Goal: Task Accomplishment & Management: Complete application form

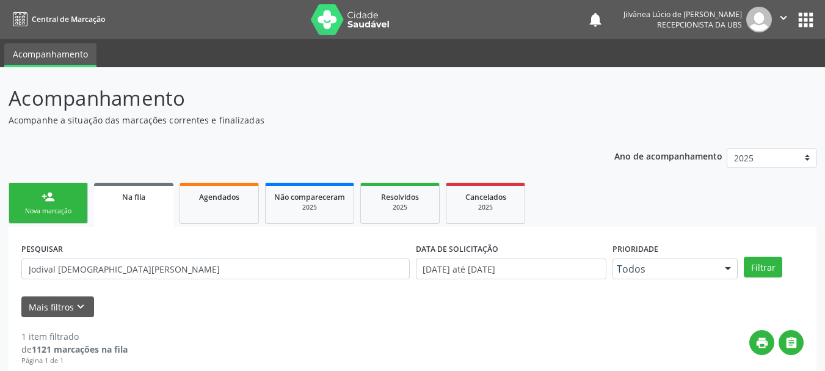
click at [48, 183] on link "person_add Nova marcação" at bounding box center [48, 203] width 79 height 41
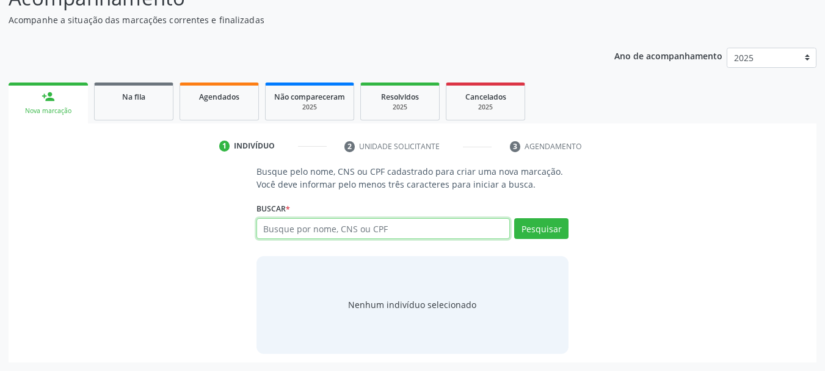
click at [313, 228] on input "text" at bounding box center [384, 228] width 254 height 21
type input "[PERSON_NAME]"
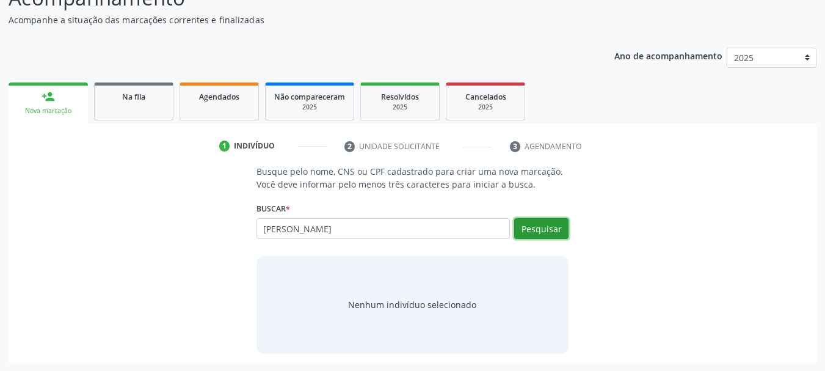
click at [560, 228] on button "Pesquisar" at bounding box center [541, 228] width 54 height 21
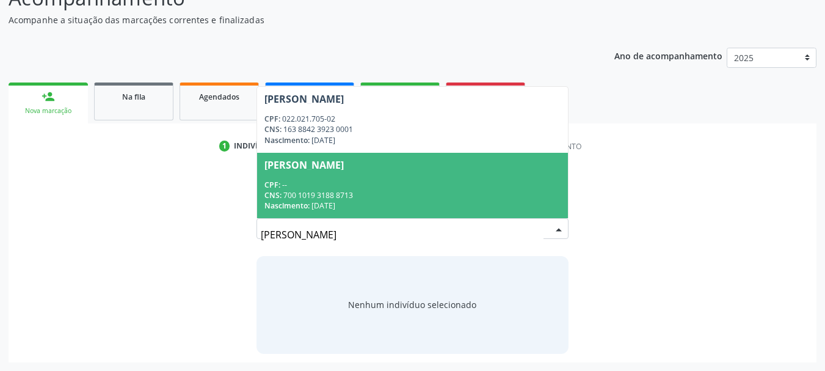
click at [314, 199] on div "CNS: 700 1019 3188 8713" at bounding box center [413, 195] width 297 height 10
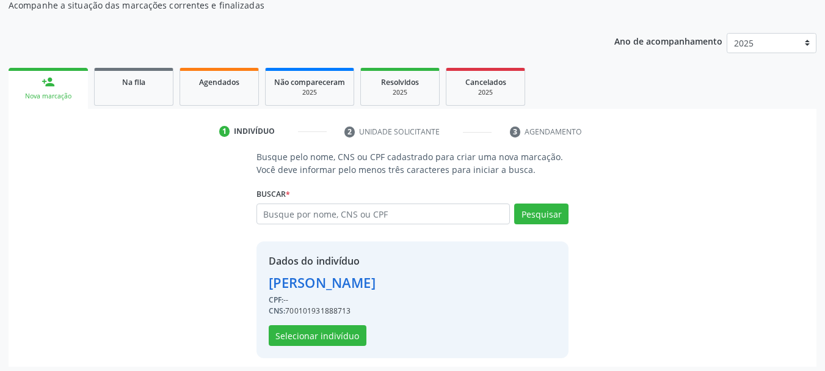
scroll to position [119, 0]
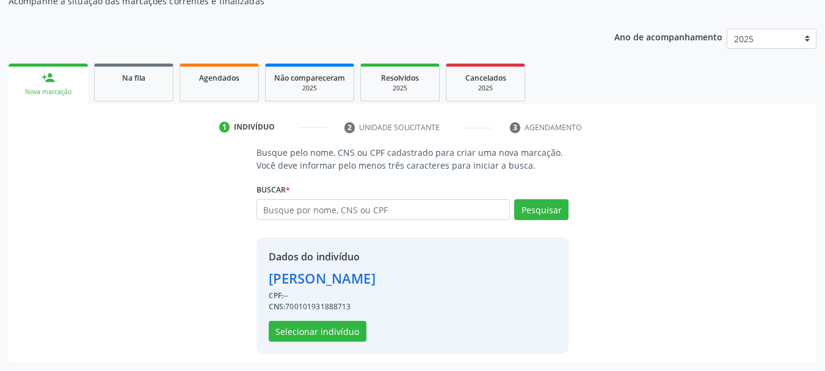
click at [93, 260] on div "Busque pelo nome, CNS ou CPF cadastrado para criar uma nova marcação. Você deve…" at bounding box center [412, 249] width 791 height 207
click at [296, 330] on button "Selecionar indivíduo" at bounding box center [318, 331] width 98 height 21
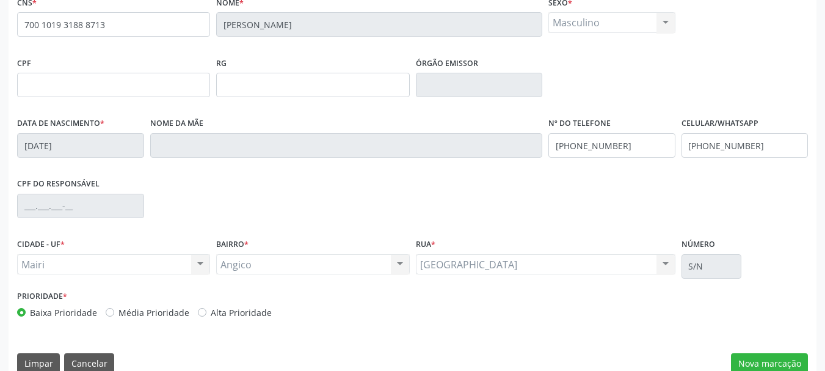
scroll to position [291, 0]
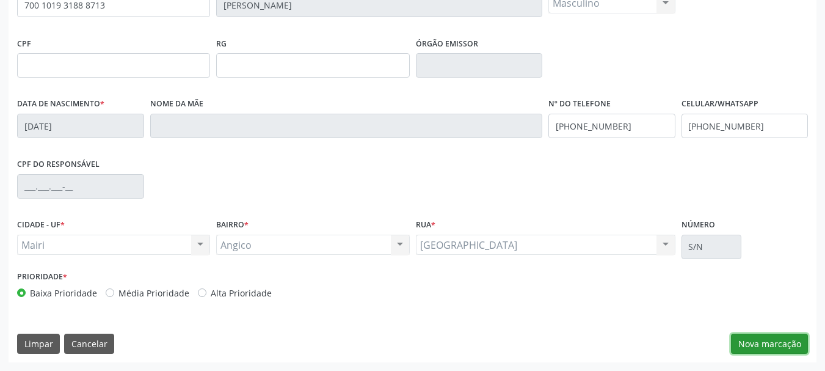
click at [762, 339] on button "Nova marcação" at bounding box center [769, 344] width 77 height 21
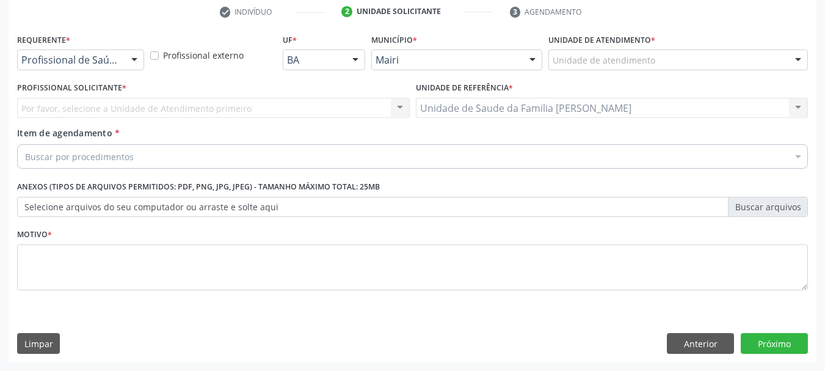
scroll to position [235, 0]
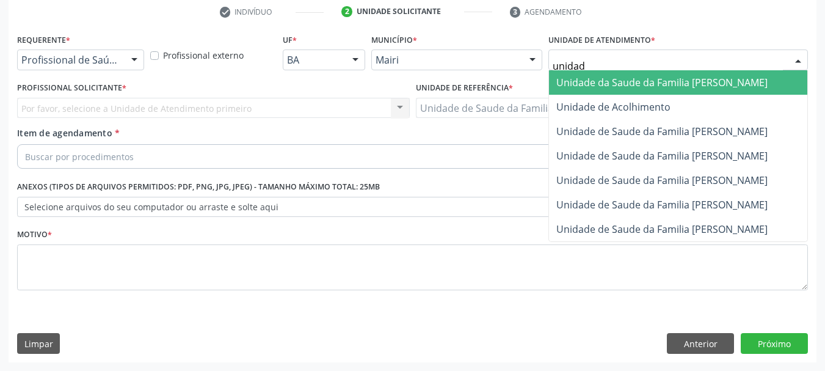
type input "unidade"
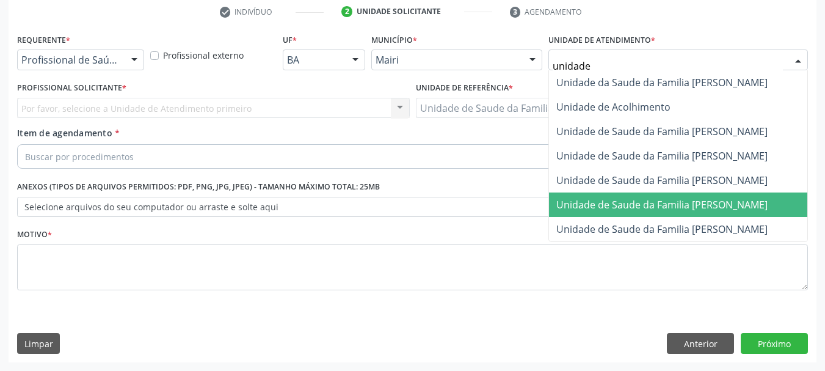
click at [711, 206] on span "Unidade de Saude da Familia [PERSON_NAME]" at bounding box center [662, 204] width 211 height 13
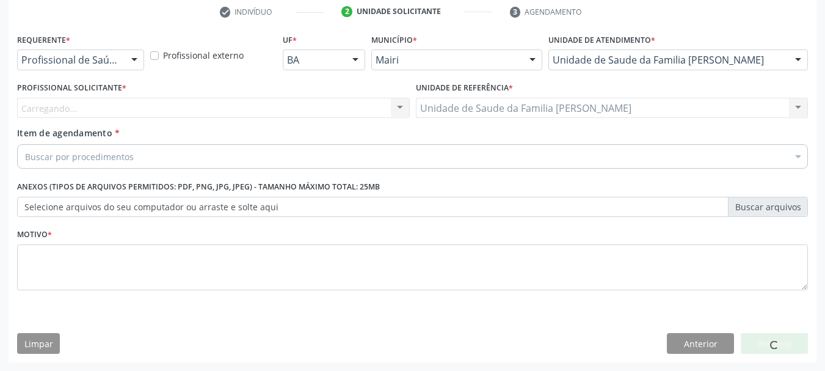
click at [104, 114] on div "Carregando... Nenhum resultado encontrado para: " " Não há nenhuma opção para s…" at bounding box center [213, 108] width 393 height 21
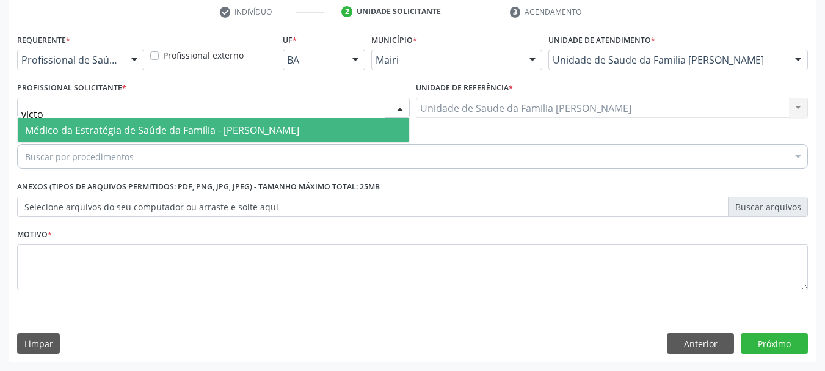
type input "victor"
click at [145, 122] on span "Médico da Estratégia de Saúde da Família - [PERSON_NAME]" at bounding box center [214, 130] width 392 height 24
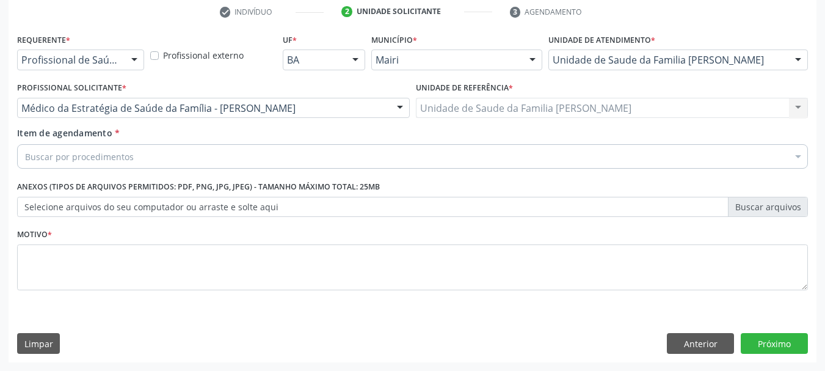
click at [162, 158] on div "Buscar por procedimentos" at bounding box center [412, 156] width 791 height 24
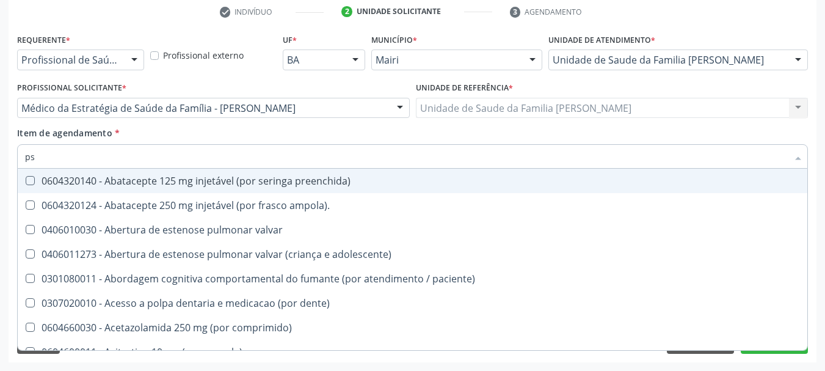
type input "psa"
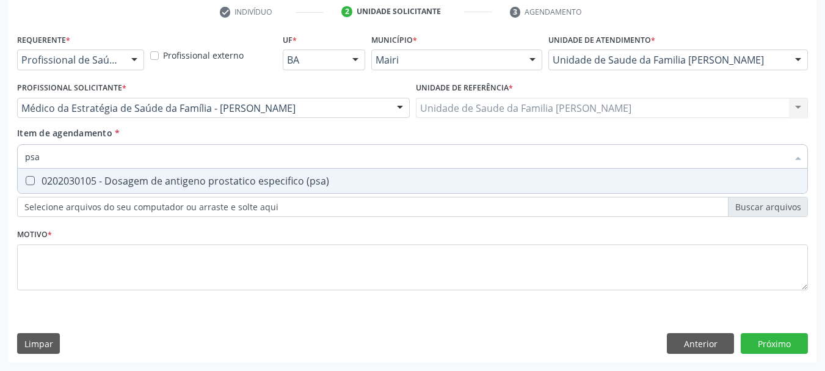
click at [188, 186] on div "0202030105 - Dosagem de antigeno prostatico especifico (psa)" at bounding box center [412, 181] width 775 height 10
checkbox \(psa\) "true"
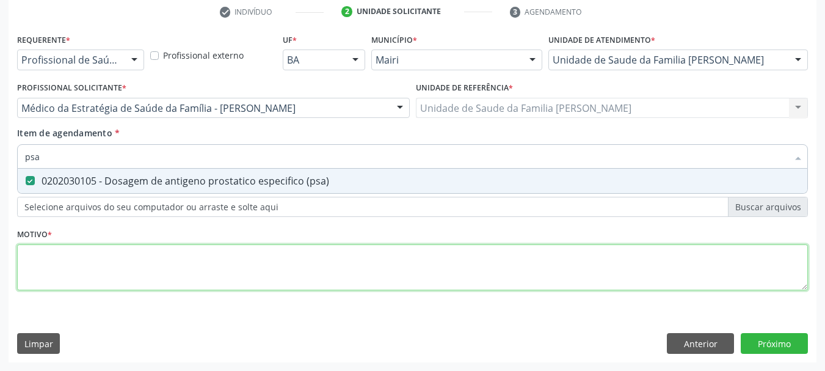
click at [89, 256] on div "Requerente * Profissional de Saúde Profissional de Saúde Paciente Nenhum result…" at bounding box center [412, 169] width 791 height 277
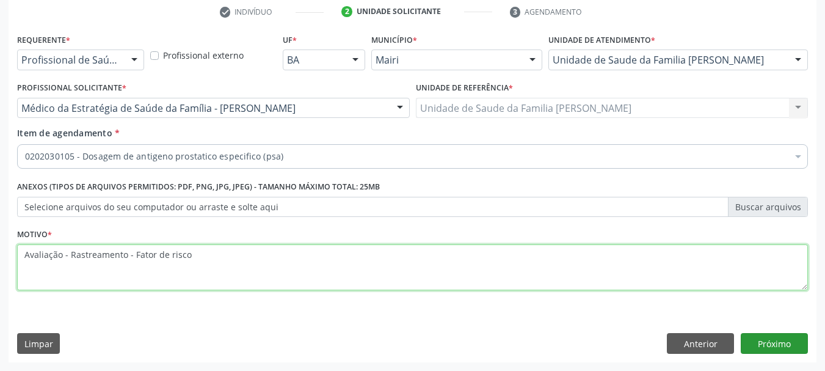
type textarea "Avaliação - Rastreamento - Fator de risco"
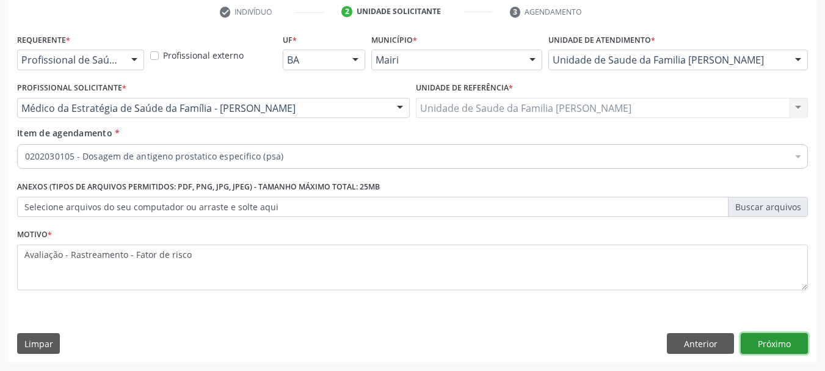
click at [770, 343] on button "Próximo" at bounding box center [774, 343] width 67 height 21
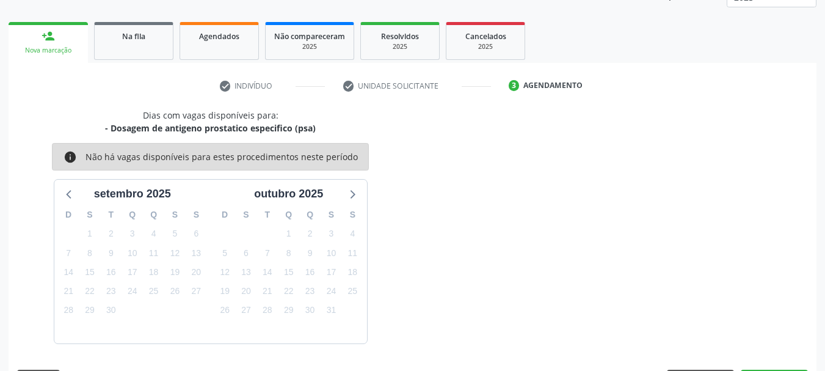
scroll to position [197, 0]
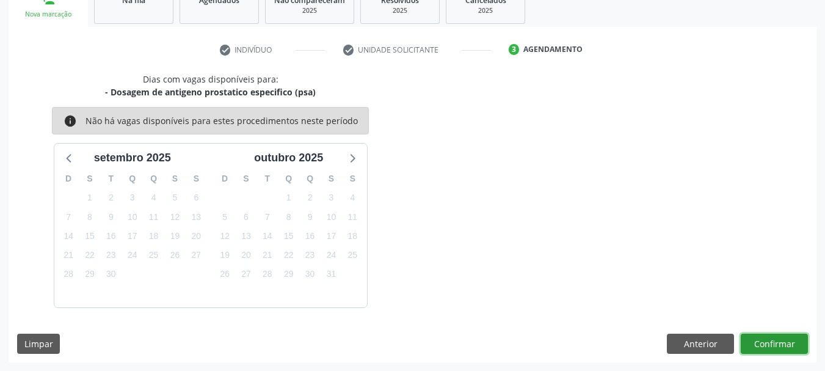
click at [766, 346] on button "Confirmar" at bounding box center [774, 344] width 67 height 21
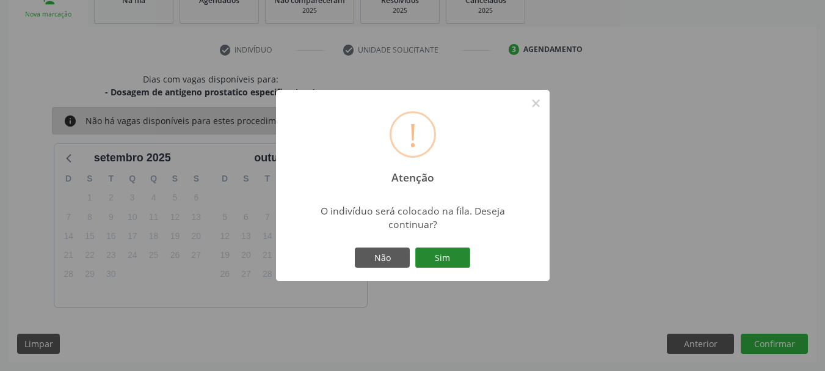
click at [464, 250] on button "Sim" at bounding box center [442, 257] width 55 height 21
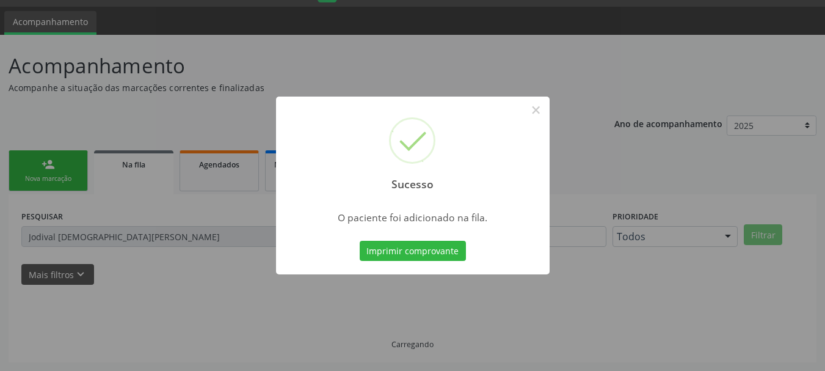
scroll to position [32, 0]
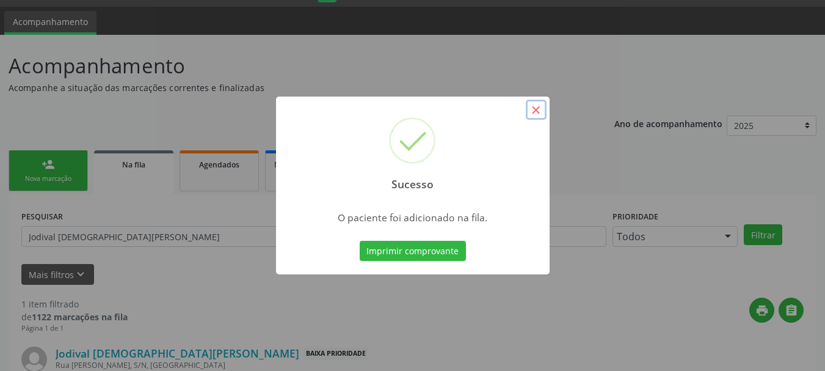
click at [541, 100] on button "×" at bounding box center [536, 110] width 21 height 21
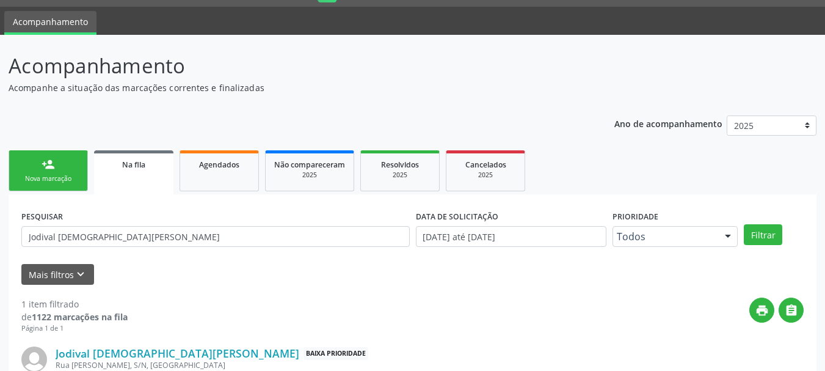
click at [49, 164] on div "person_add" at bounding box center [48, 164] width 13 height 13
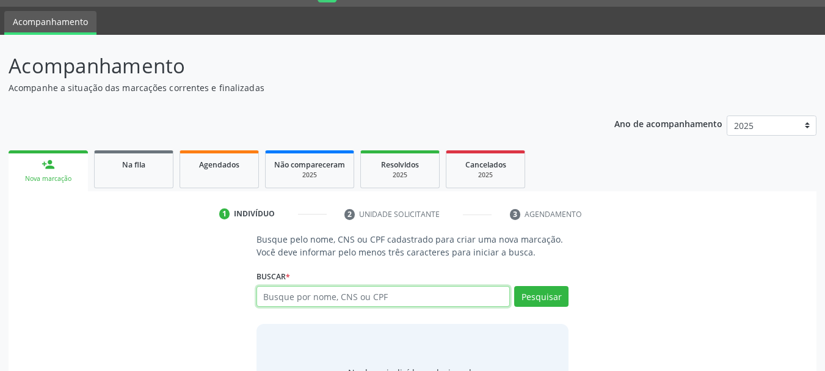
click at [303, 296] on input "text" at bounding box center [384, 296] width 254 height 21
type input "[PERSON_NAME]"
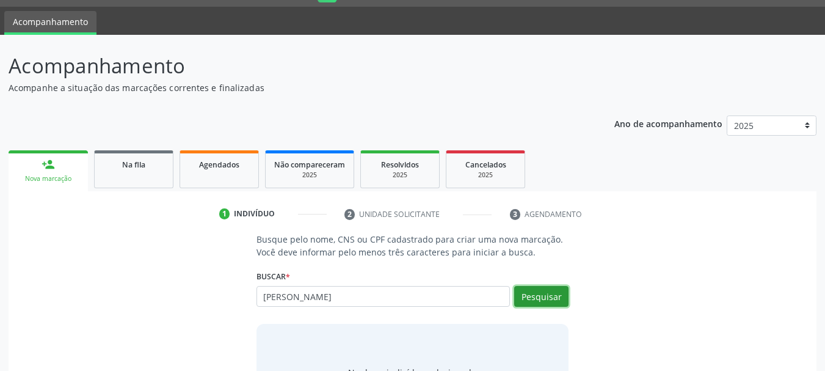
click at [549, 286] on button "Pesquisar" at bounding box center [541, 296] width 54 height 21
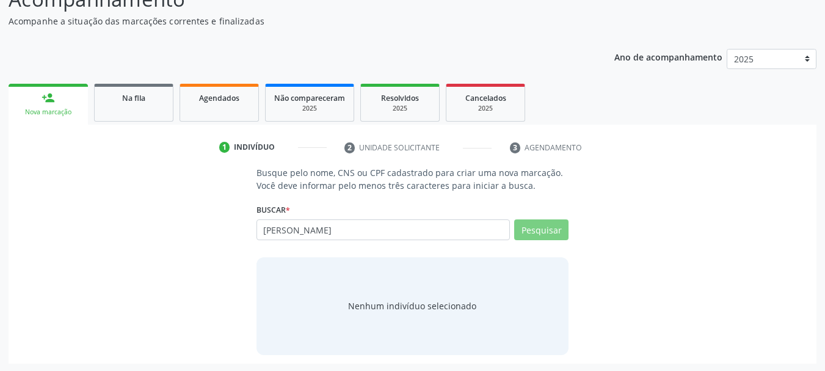
scroll to position [100, 0]
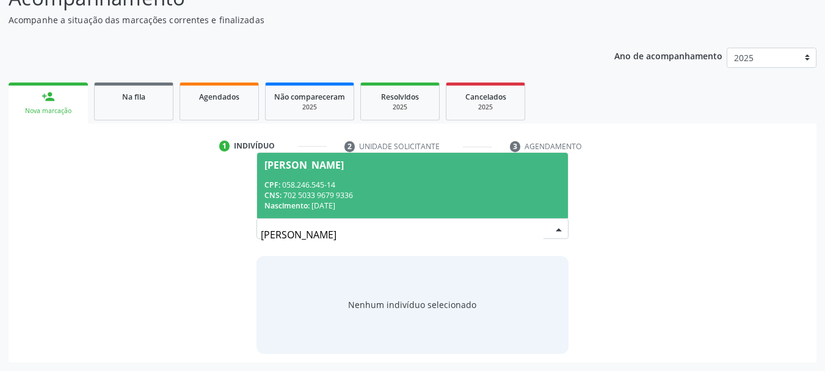
click at [392, 195] on div "CNS: 702 5033 9679 9336" at bounding box center [413, 195] width 297 height 10
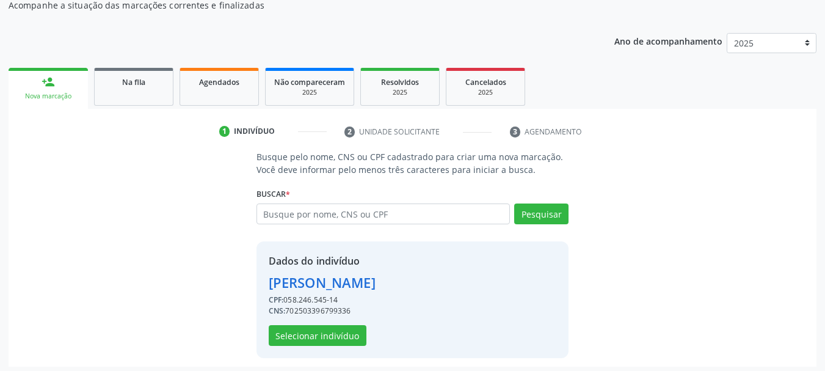
scroll to position [119, 0]
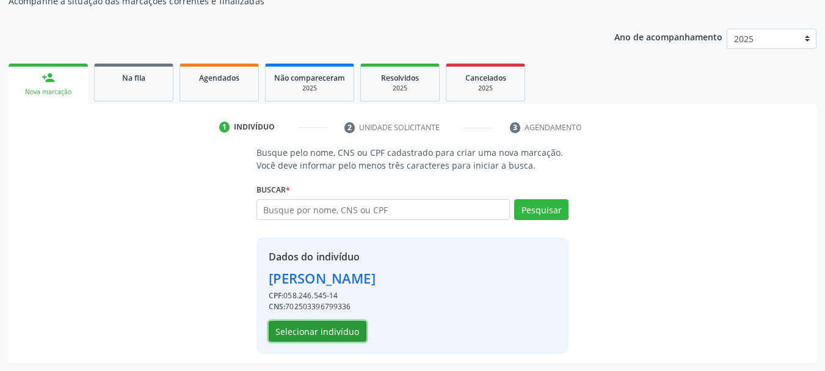
click at [312, 335] on button "Selecionar indivíduo" at bounding box center [318, 331] width 98 height 21
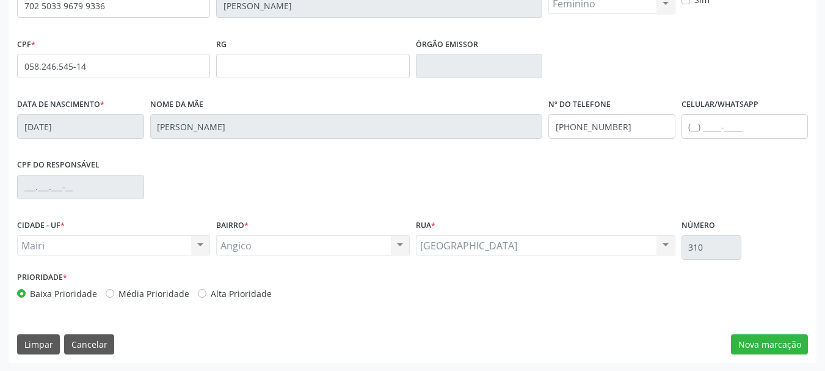
scroll to position [291, 0]
click at [748, 348] on button "Nova marcação" at bounding box center [769, 344] width 77 height 21
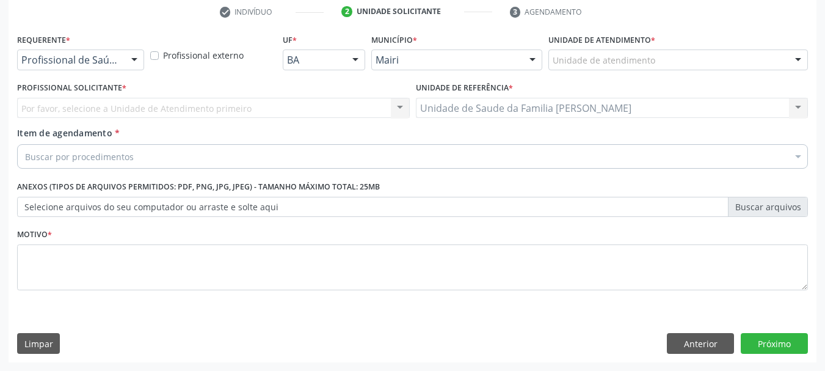
scroll to position [235, 0]
click at [600, 68] on div "Unidade de atendimento" at bounding box center [679, 59] width 260 height 21
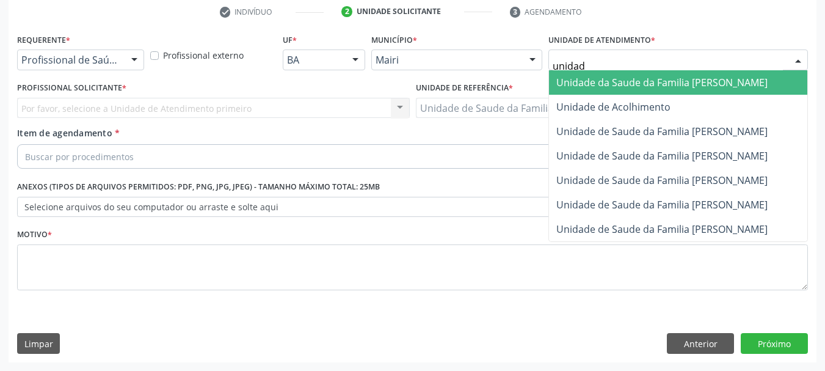
type input "unidade"
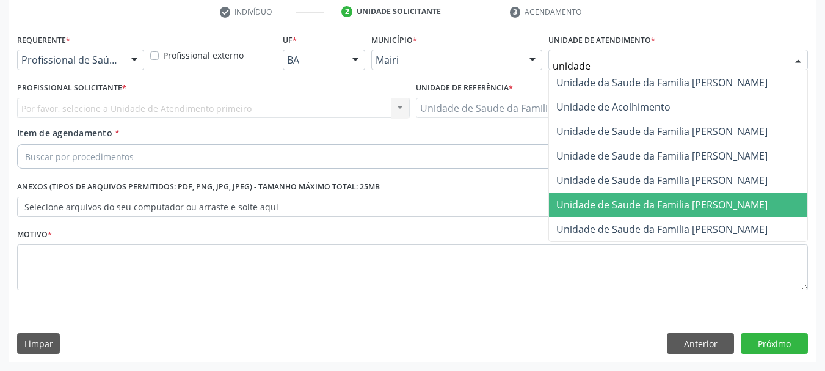
click at [675, 203] on span "Unidade de Saude da Familia [PERSON_NAME]" at bounding box center [662, 204] width 211 height 13
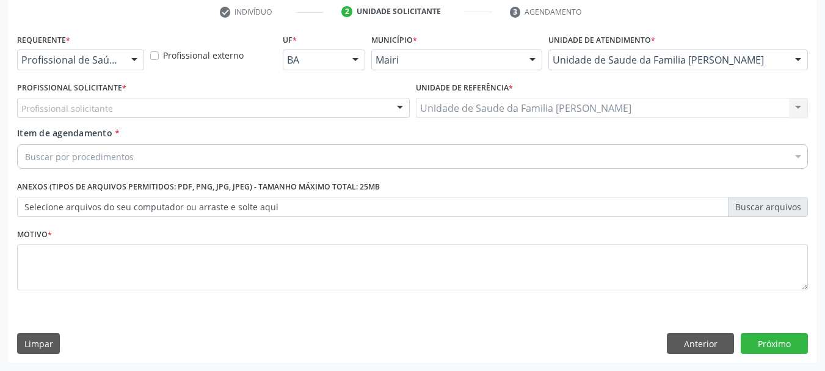
click at [225, 113] on div "Profissional solicitante" at bounding box center [213, 108] width 393 height 21
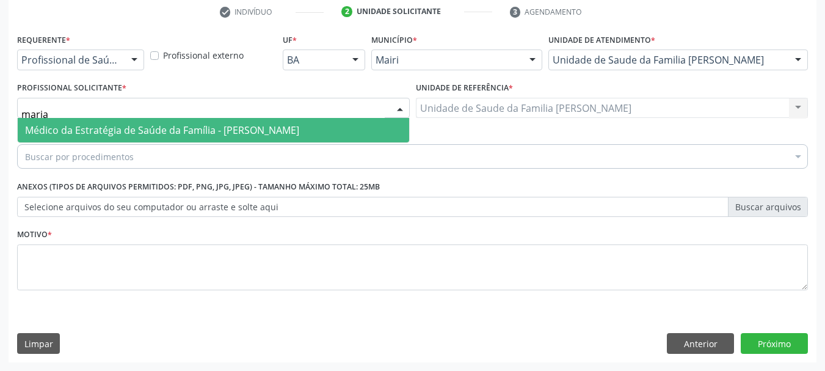
type input "maria"
click at [229, 129] on span "Médico da Estratégia de Saúde da Família - [PERSON_NAME]" at bounding box center [162, 129] width 274 height 13
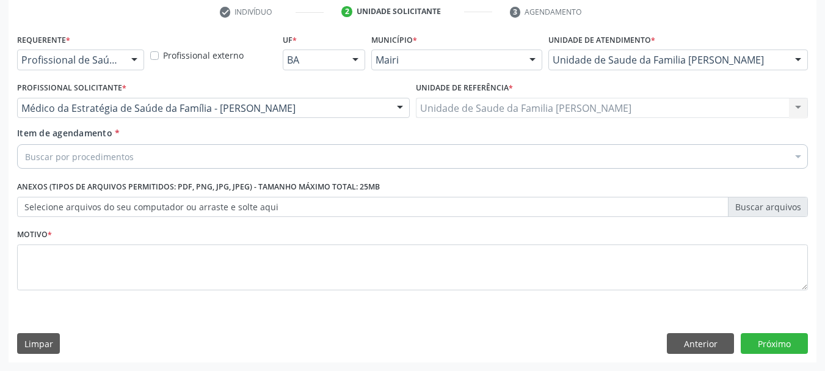
click at [228, 153] on div "Buscar por procedimentos" at bounding box center [412, 156] width 791 height 24
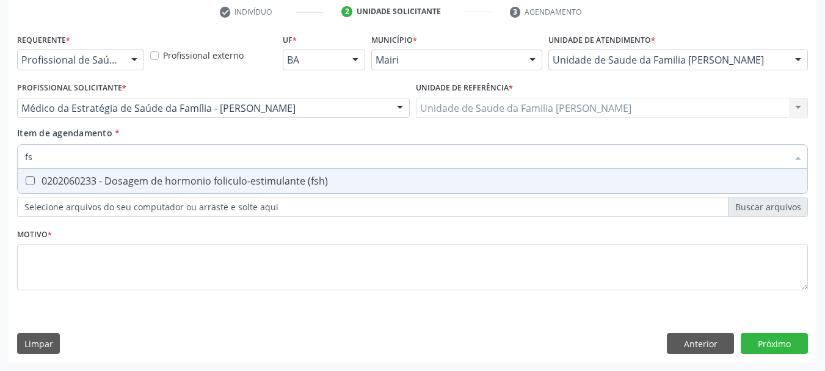
type input "fsh"
click at [239, 178] on div "0202060233 - Dosagem de hormonio foliculo-estimulante (fsh)" at bounding box center [412, 181] width 775 height 10
checkbox \(fsh\) "true"
drag, startPoint x: 102, startPoint y: 161, endPoint x: 0, endPoint y: 156, distance: 102.1
click at [0, 156] on div "Acompanhamento Acompanhe a situação das marcações correntes e finalizadas Relat…" at bounding box center [412, 102] width 825 height 538
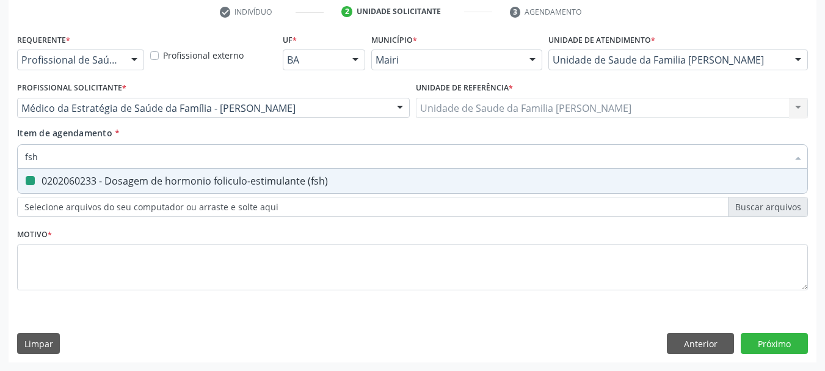
type input "l"
checkbox \(fsh\) "false"
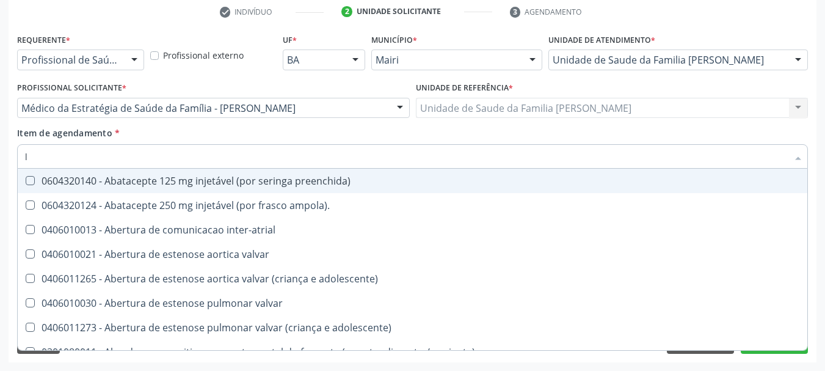
type input "lh"
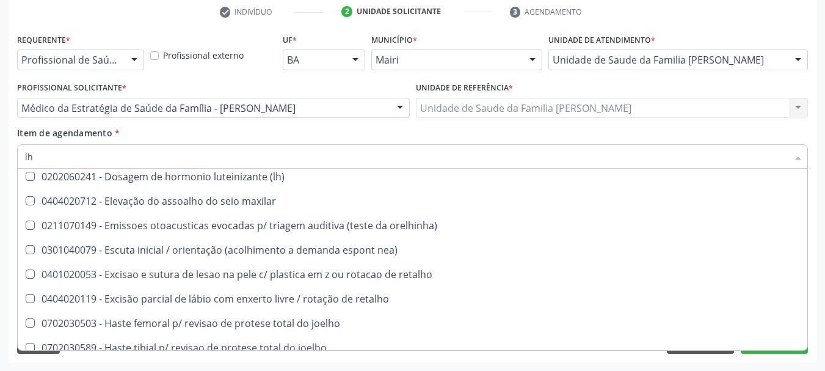
scroll to position [1222, 0]
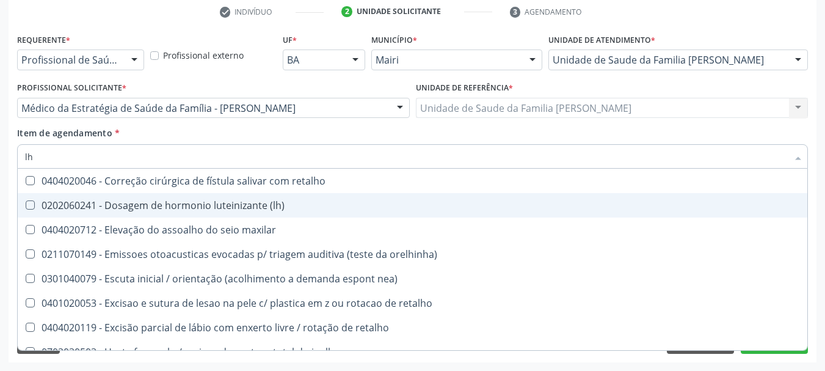
click at [180, 208] on div "0202060241 - Dosagem de hormonio luteinizante (lh)" at bounding box center [495, 205] width 940 height 10
checkbox \(lh\) "true"
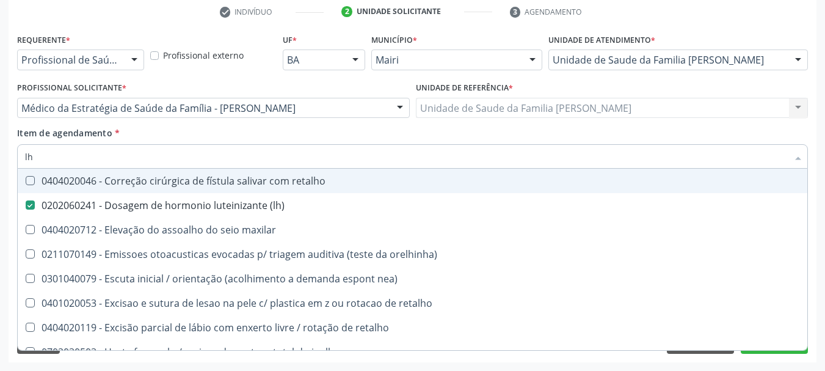
drag, startPoint x: 46, startPoint y: 158, endPoint x: 0, endPoint y: 162, distance: 46.6
click at [0, 162] on div "Acompanhamento Acompanhe a situação das marcações correntes e finalizadas Relat…" at bounding box center [412, 102] width 825 height 538
type input "e"
checkbox \(lh\) "false"
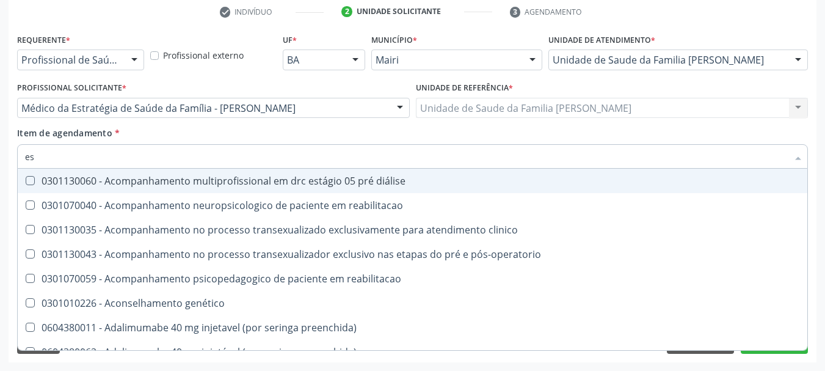
type input "est"
checkbox vaginal "true"
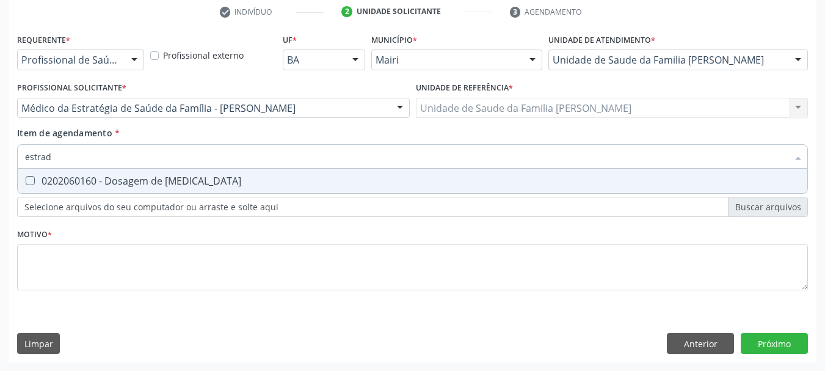
scroll to position [0, 0]
type input "[MEDICAL_DATA]"
click at [37, 171] on span "0202060160 - Dosagem de [MEDICAL_DATA]" at bounding box center [413, 181] width 790 height 24
checkbox estradiol "true"
drag, startPoint x: 75, startPoint y: 159, endPoint x: 0, endPoint y: 162, distance: 75.2
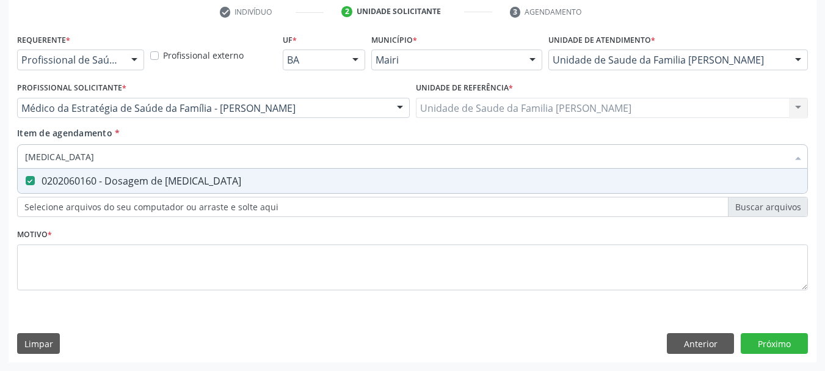
click at [0, 162] on div "Acompanhamento Acompanhe a situação das marcações correntes e finalizadas Relat…" at bounding box center [412, 102] width 825 height 538
type input "pro"
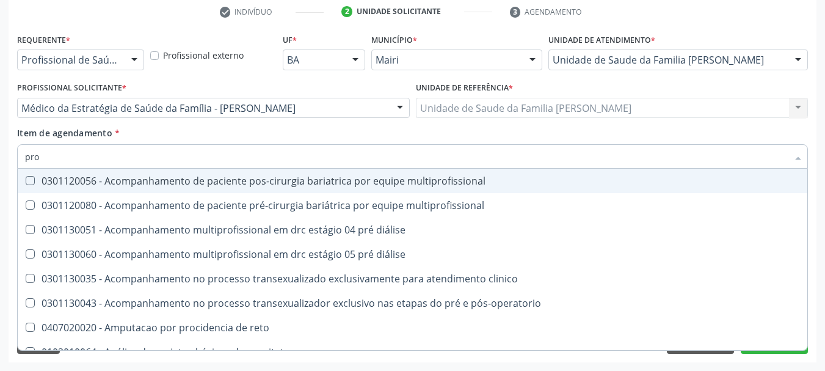
checkbox multiprofissional "false"
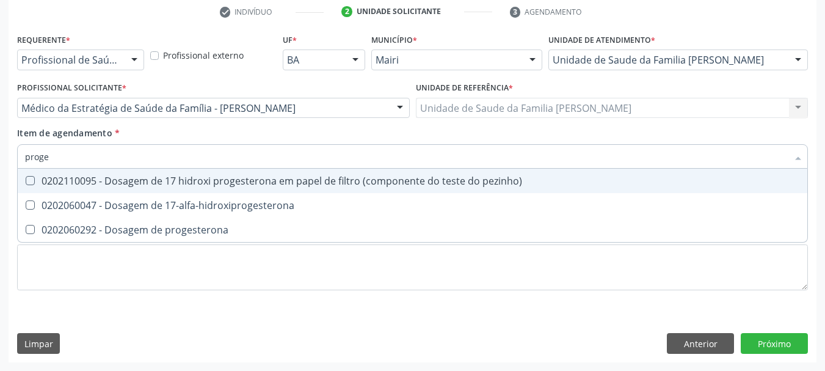
type input "proges"
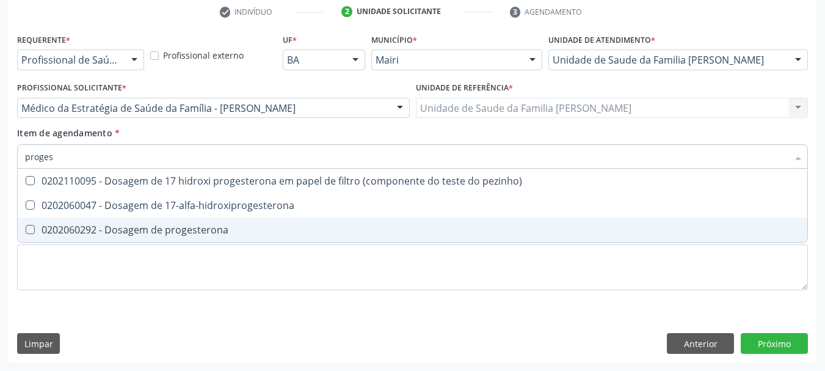
click at [117, 222] on span "0202060292 - Dosagem de progesterona" at bounding box center [413, 229] width 790 height 24
checkbox progesterona "true"
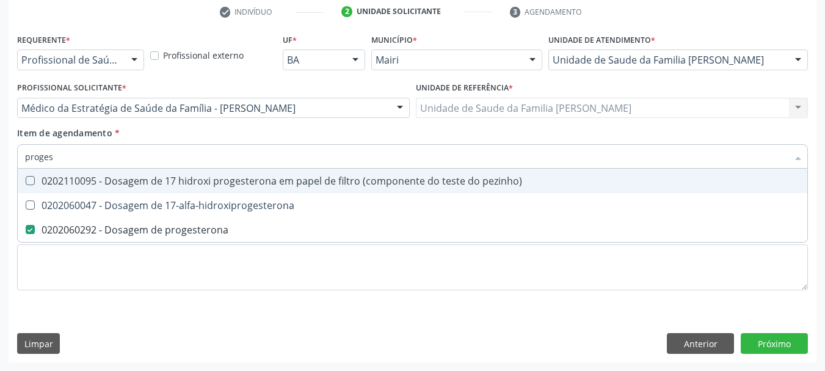
drag, startPoint x: 28, startPoint y: 163, endPoint x: 0, endPoint y: 163, distance: 28.1
click at [0, 163] on div "Acompanhamento Acompanhe a situação das marcações correntes e finalizadas Relat…" at bounding box center [412, 102] width 825 height 538
type input "t"
checkbox progesterona "false"
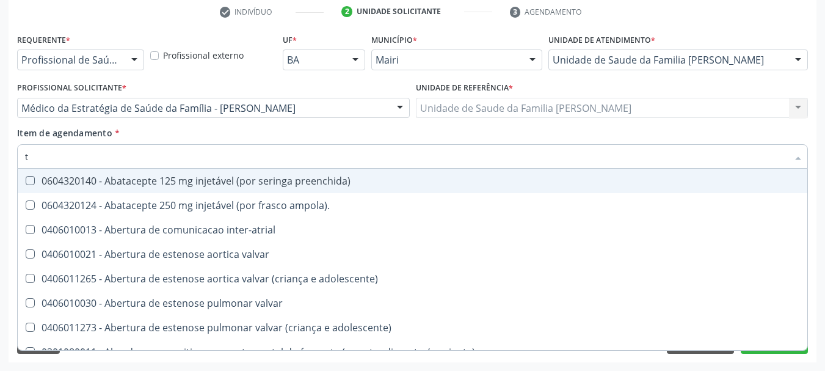
type input "te"
checkbox comprimido\) "true"
checkbox unilateral "true"
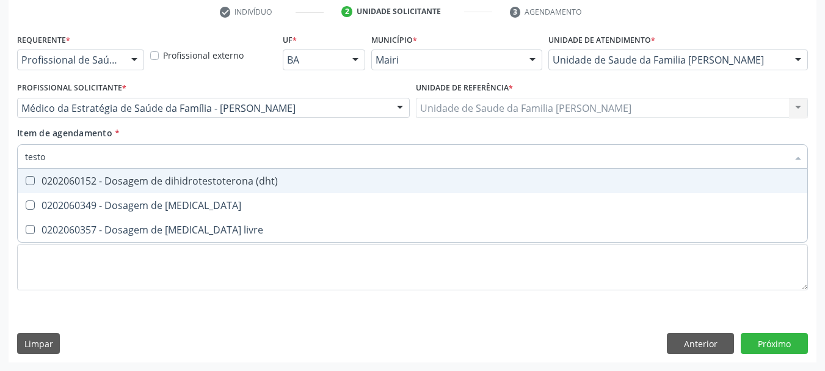
type input "testos"
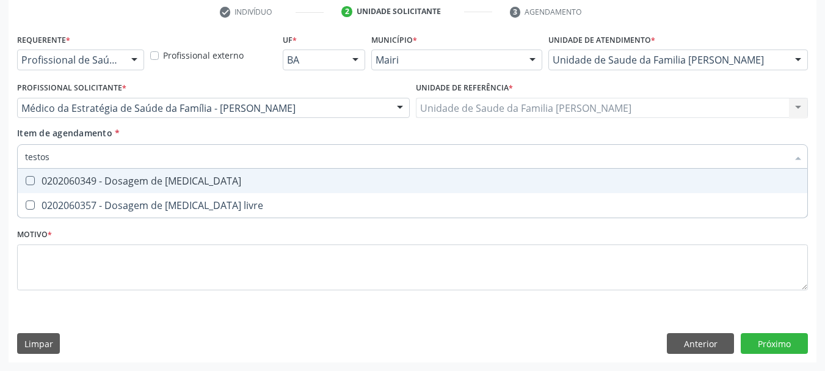
click at [56, 182] on div "0202060349 - Dosagem de [MEDICAL_DATA]" at bounding box center [412, 181] width 775 height 10
click at [75, 180] on div "0202060349 - Dosagem de [MEDICAL_DATA]" at bounding box center [412, 181] width 775 height 10
checkbox testosterona "false"
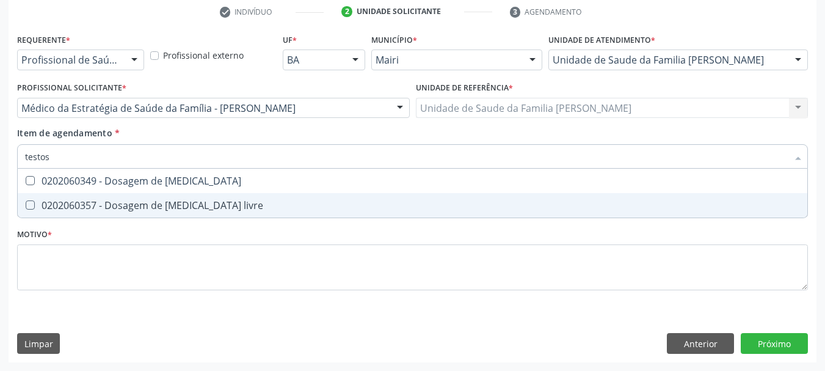
click at [85, 205] on div "0202060357 - Dosagem de [MEDICAL_DATA] livre" at bounding box center [412, 205] width 775 height 10
checkbox livre "true"
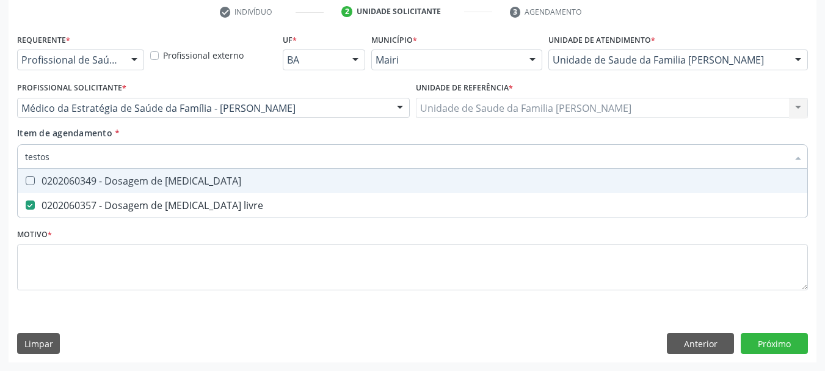
click at [73, 182] on div "0202060349 - Dosagem de [MEDICAL_DATA]" at bounding box center [412, 181] width 775 height 10
checkbox testosterona "true"
drag, startPoint x: 35, startPoint y: 158, endPoint x: 0, endPoint y: 158, distance: 34.8
click at [0, 158] on div "Acompanhamento Acompanhe a situação das marcações correntes e finalizadas Relat…" at bounding box center [412, 102] width 825 height 538
type input "d"
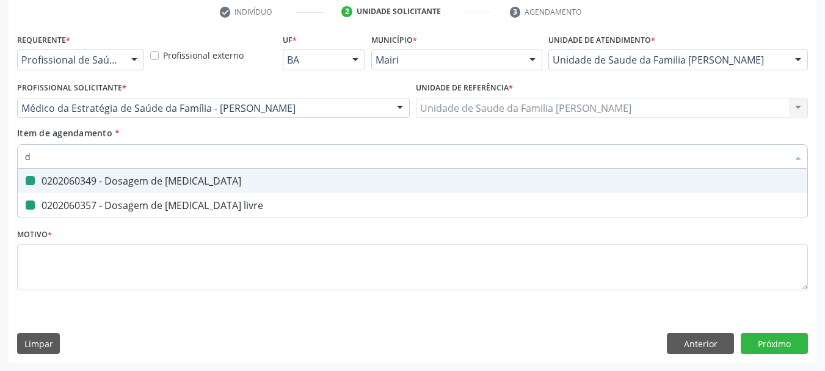
checkbox testosterona "false"
checkbox livre "false"
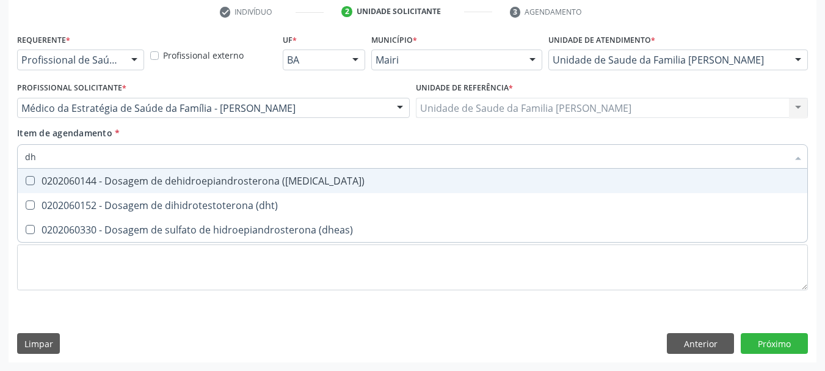
type input "dhe"
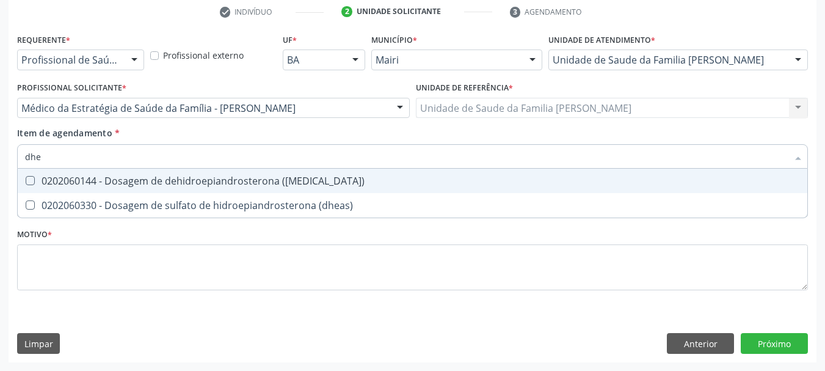
click at [54, 186] on div "0202060144 - Dosagem de dehidroepiandrosterona ([MEDICAL_DATA])" at bounding box center [412, 181] width 775 height 10
checkbox \(dhea\) "true"
drag, startPoint x: 64, startPoint y: 151, endPoint x: 0, endPoint y: 162, distance: 65.0
click at [0, 162] on div "Acompanhamento Acompanhe a situação das marcações correntes e finalizadas Relat…" at bounding box center [412, 102] width 825 height 538
type input "c"
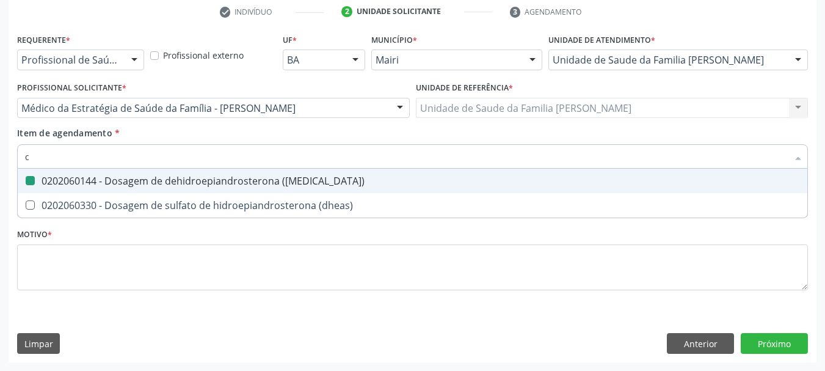
checkbox \(dhea\) "false"
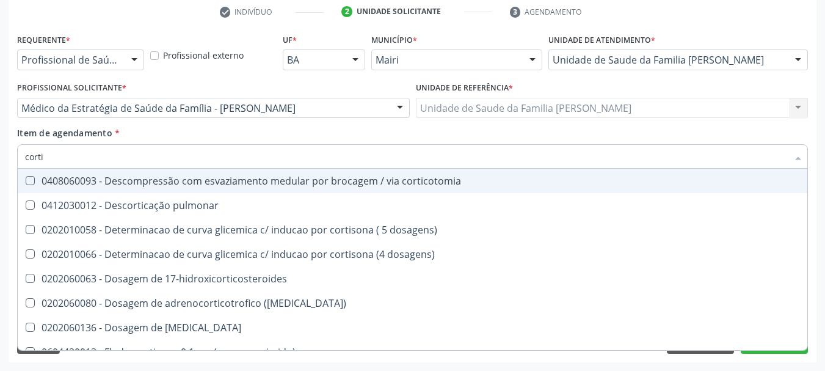
type input "cortis"
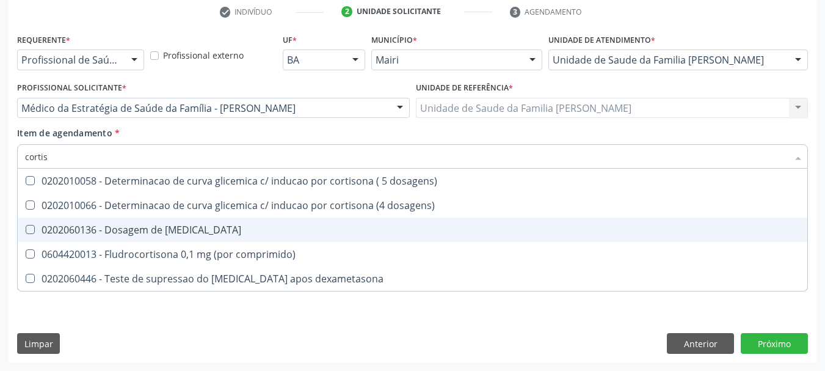
click at [156, 233] on div "0202060136 - Dosagem de [MEDICAL_DATA]" at bounding box center [412, 230] width 775 height 10
checkbox cortisol "true"
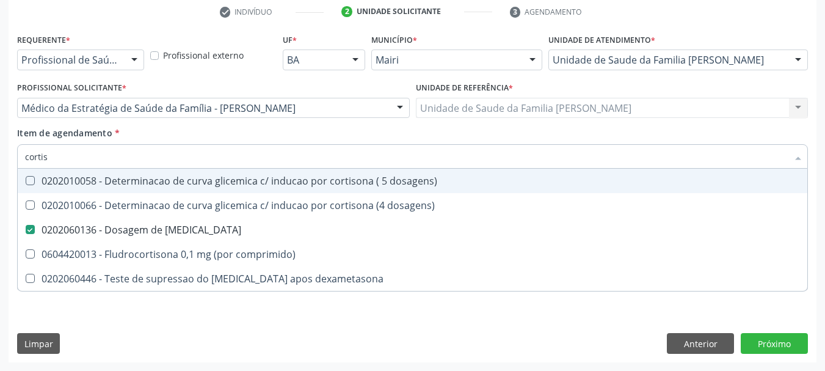
drag, startPoint x: 52, startPoint y: 155, endPoint x: 0, endPoint y: 165, distance: 52.8
click at [0, 165] on div "Acompanhamento Acompanhe a situação das marcações correntes e finalizadas Relat…" at bounding box center [412, 102] width 825 height 538
type input "t"
checkbox cortisol "false"
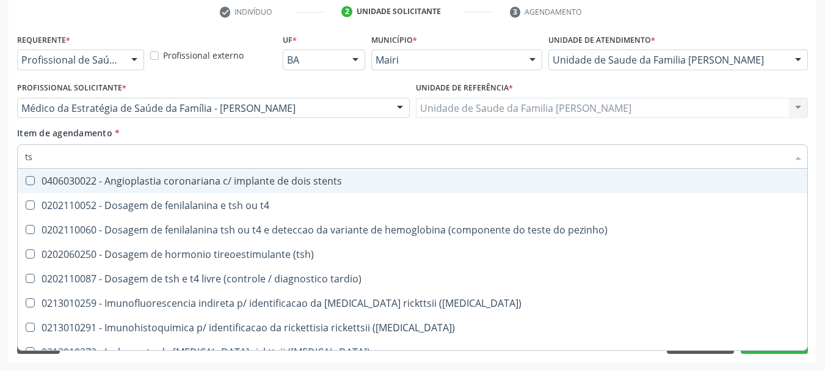
type input "tsh"
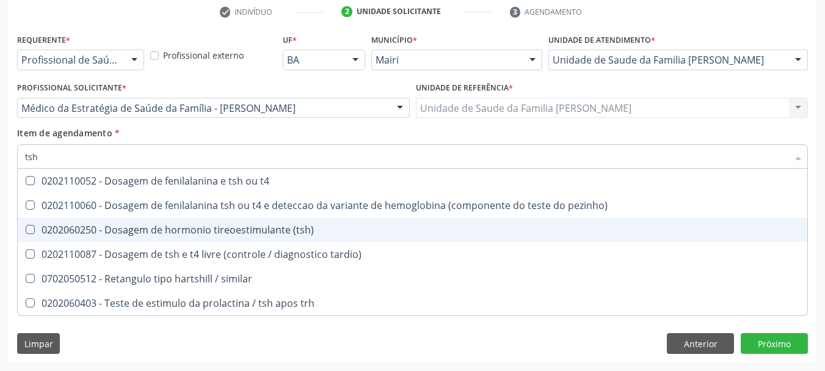
click at [103, 235] on div "0202060250 - Dosagem de hormonio tireoestimulante (tsh)" at bounding box center [412, 230] width 775 height 10
checkbox \(tsh\) "true"
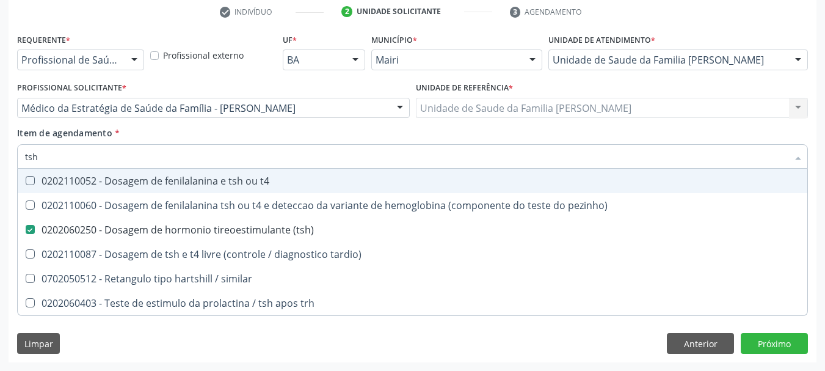
drag, startPoint x: 35, startPoint y: 162, endPoint x: 0, endPoint y: 173, distance: 36.5
click at [0, 173] on div "Acompanhamento Acompanhe a situação das marcações correntes e finalizadas Relat…" at bounding box center [412, 102] width 825 height 538
type input "t4"
checkbox \(tsh\) "false"
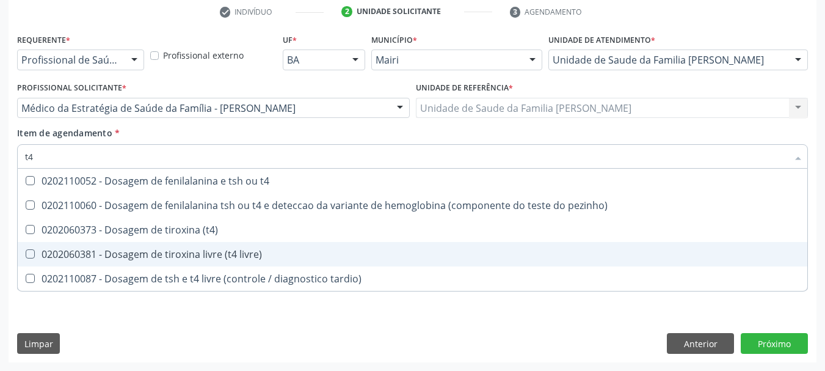
click at [166, 246] on span "0202060381 - Dosagem de tiroxina livre (t4 livre)" at bounding box center [413, 254] width 790 height 24
checkbox livre\) "true"
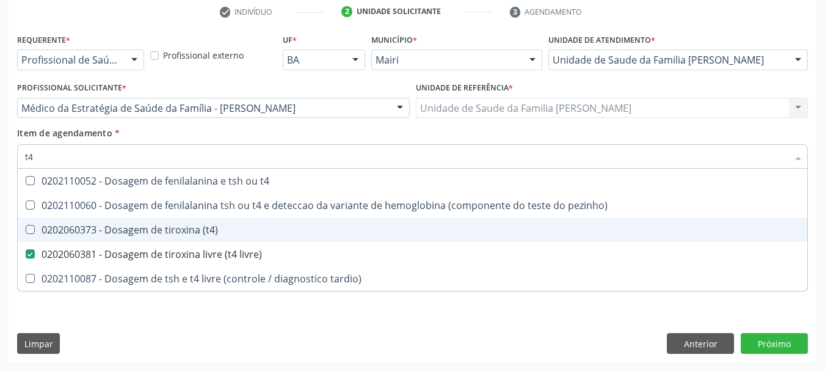
click at [6, 227] on div "Acompanhamento Acompanhe a situação das marcações correntes e finalizadas Relat…" at bounding box center [412, 102] width 825 height 538
checkbox pezinho\) "true"
checkbox \(t4\) "true"
checkbox tardio\) "true"
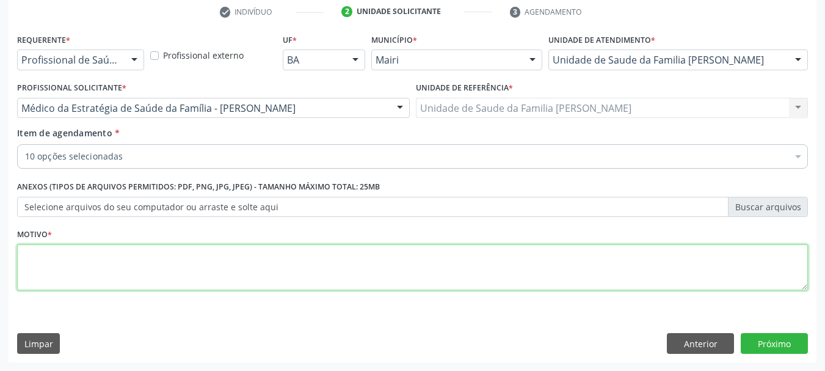
click at [89, 258] on textarea at bounding box center [412, 267] width 791 height 46
type textarea "Avaliação."
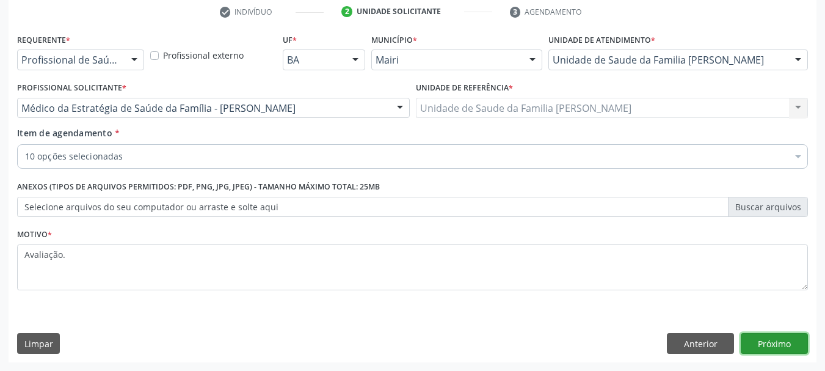
click at [784, 339] on button "Próximo" at bounding box center [774, 343] width 67 height 21
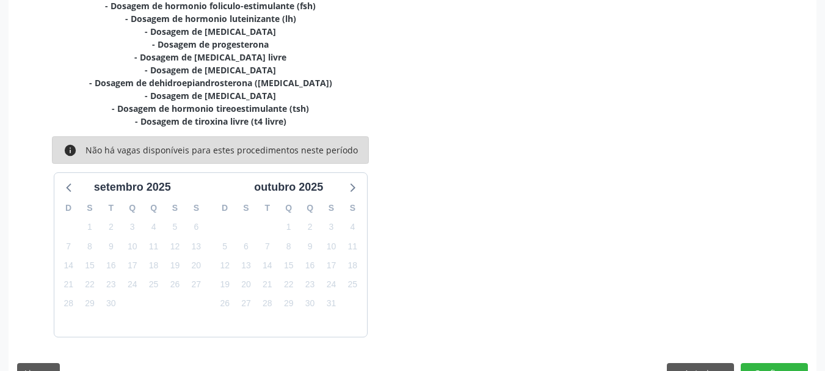
scroll to position [312, 0]
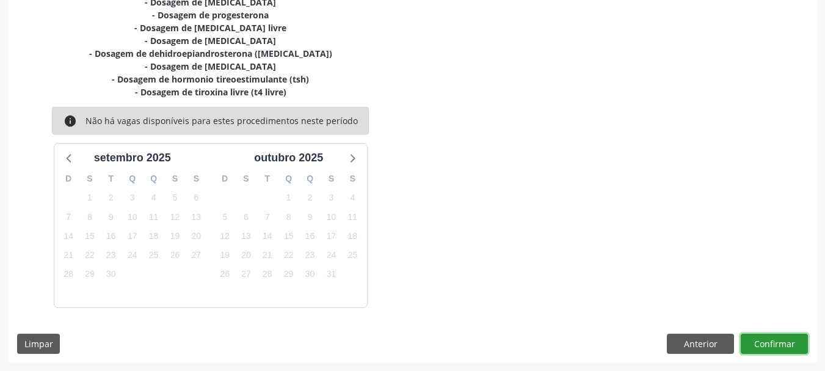
click at [765, 340] on button "Confirmar" at bounding box center [774, 344] width 67 height 21
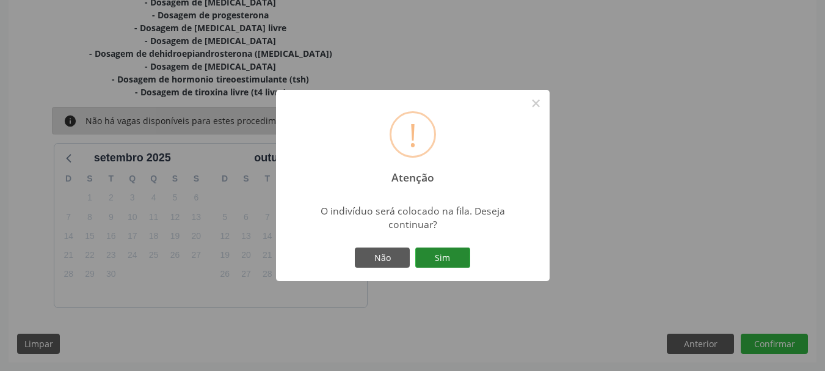
click at [432, 263] on button "Sim" at bounding box center [442, 257] width 55 height 21
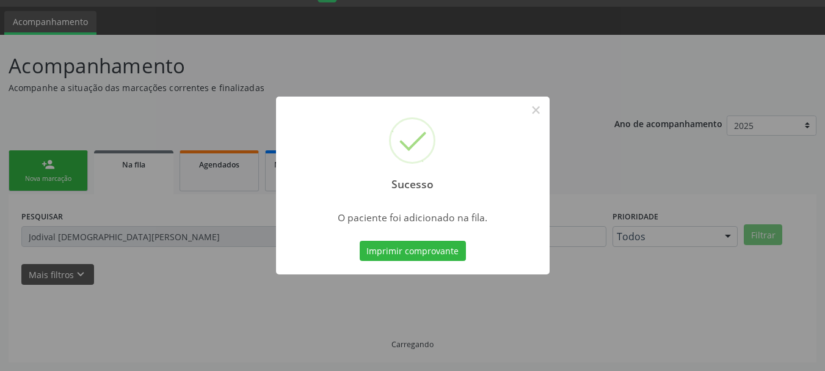
scroll to position [32, 0]
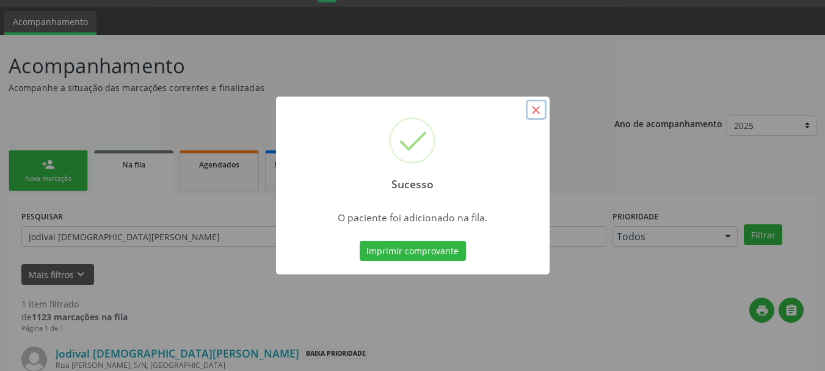
click at [541, 111] on button "×" at bounding box center [536, 110] width 21 height 21
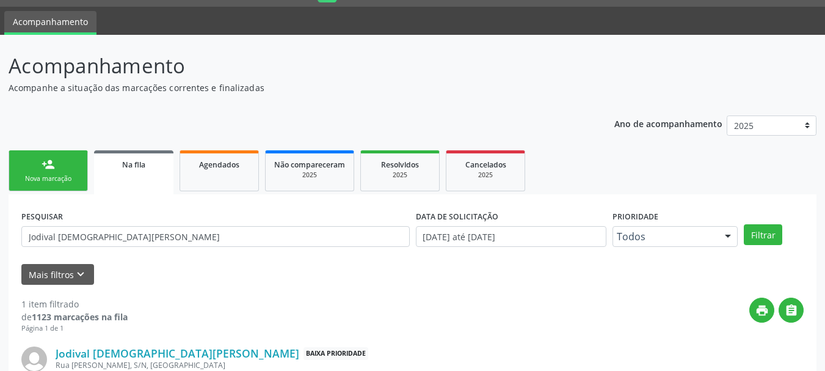
click at [65, 175] on div "Nova marcação" at bounding box center [48, 178] width 61 height 9
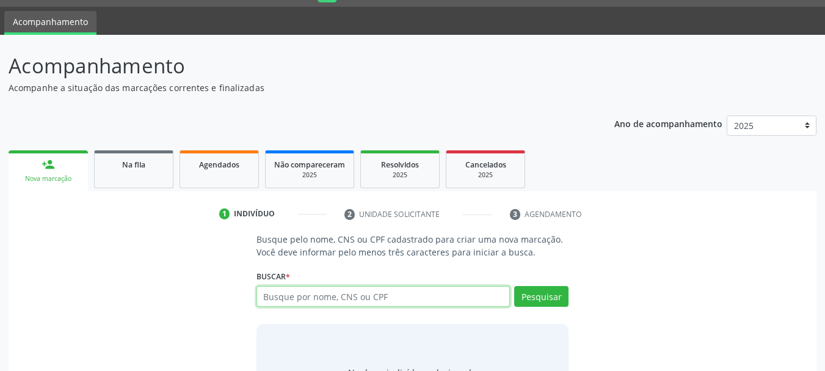
click at [297, 301] on input "text" at bounding box center [384, 296] width 254 height 21
type input "[PERSON_NAME]"
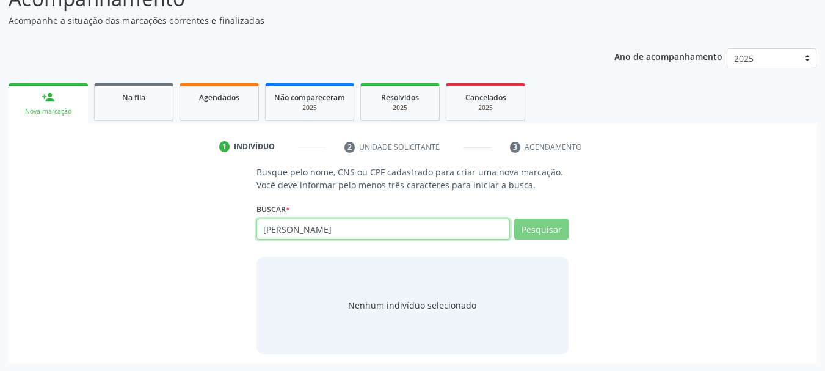
scroll to position [100, 0]
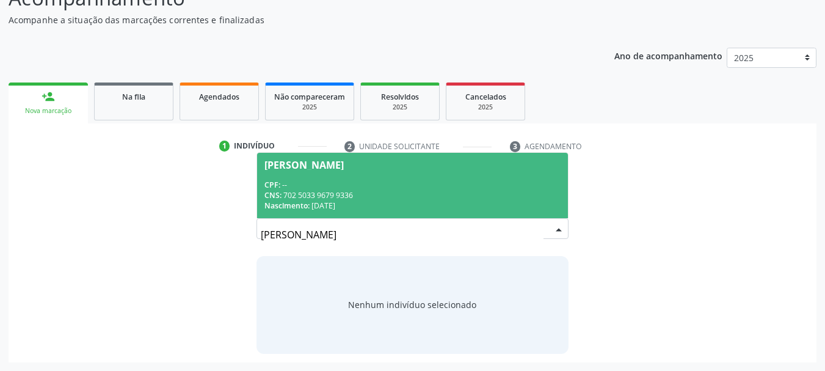
click at [294, 187] on div "CPF: --" at bounding box center [413, 185] width 297 height 10
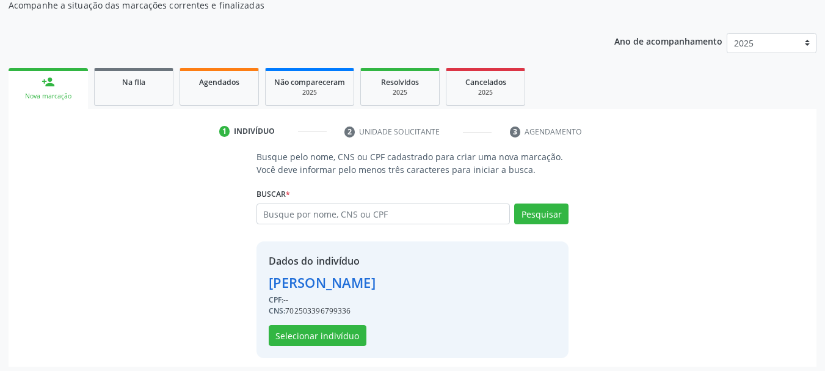
scroll to position [119, 0]
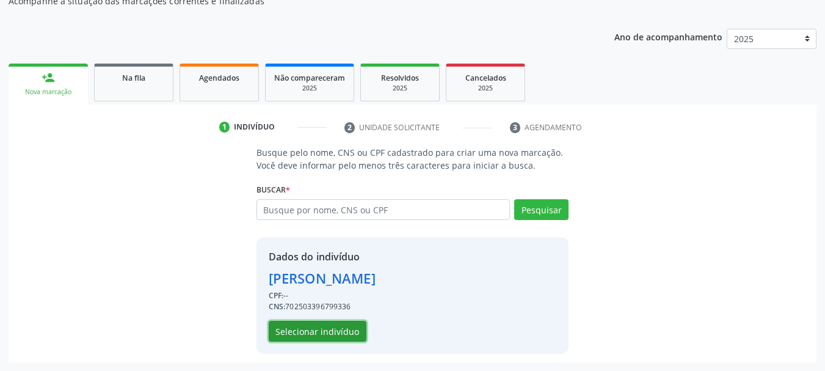
click at [322, 333] on button "Selecionar indivíduo" at bounding box center [318, 331] width 98 height 21
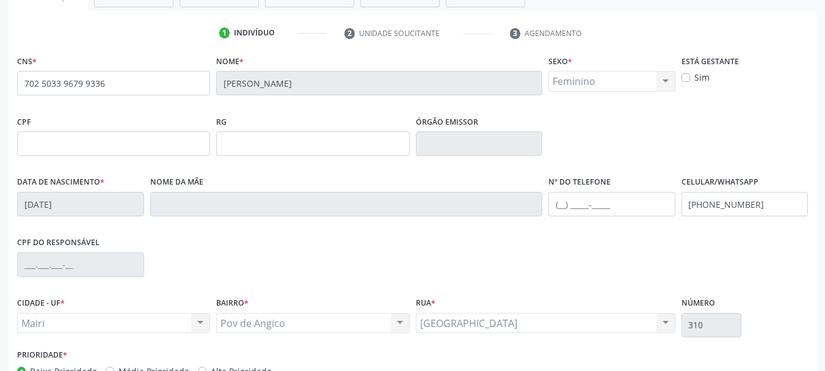
scroll to position [291, 0]
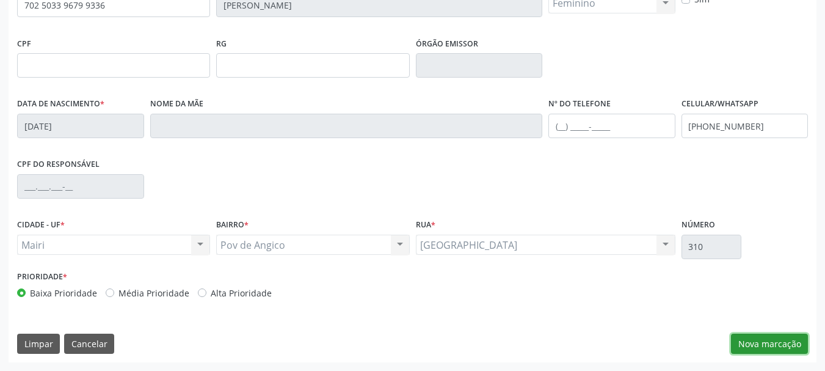
click at [756, 338] on button "Nova marcação" at bounding box center [769, 344] width 77 height 21
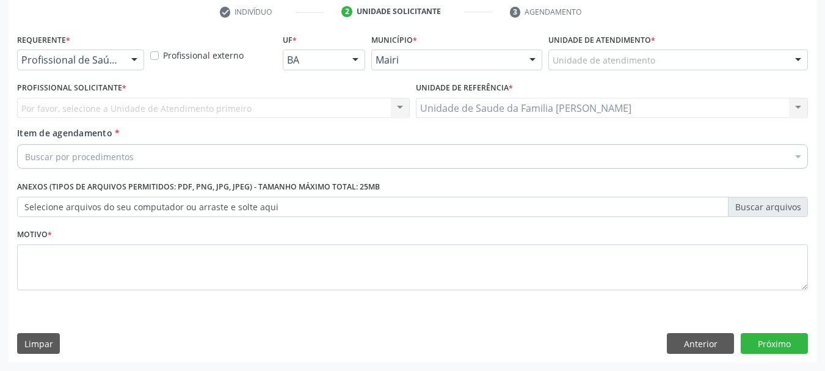
scroll to position [235, 0]
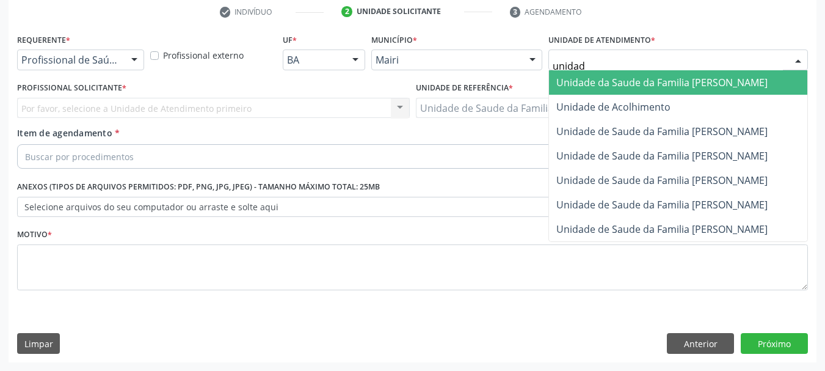
type input "unidade"
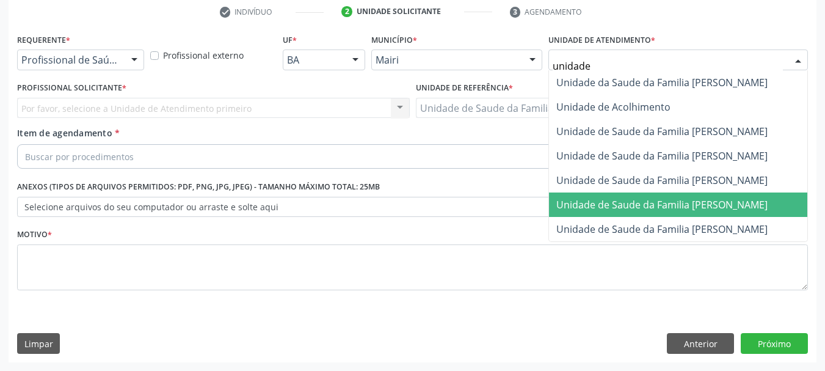
click at [624, 210] on span "Unidade de Saude da Familia [PERSON_NAME]" at bounding box center [662, 204] width 211 height 13
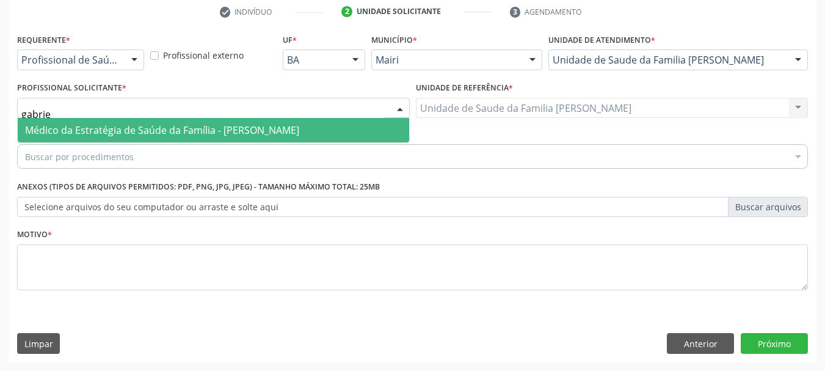
type input "[PERSON_NAME]"
click at [122, 139] on span "Médico da Estratégia de Saúde da Família - [PERSON_NAME]" at bounding box center [214, 130] width 392 height 24
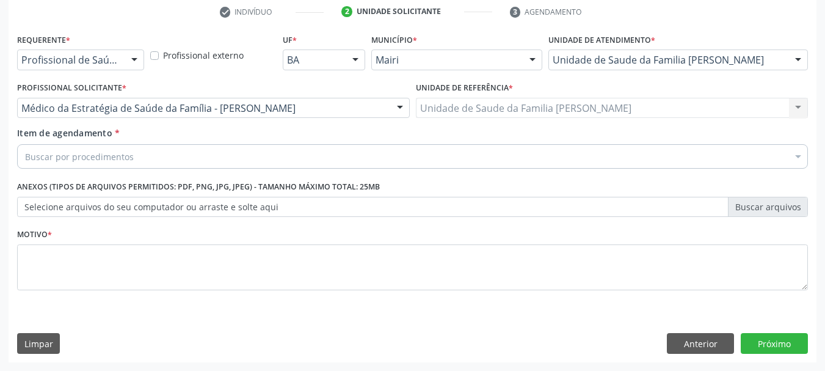
click at [133, 158] on div "Buscar por procedimentos" at bounding box center [412, 156] width 791 height 24
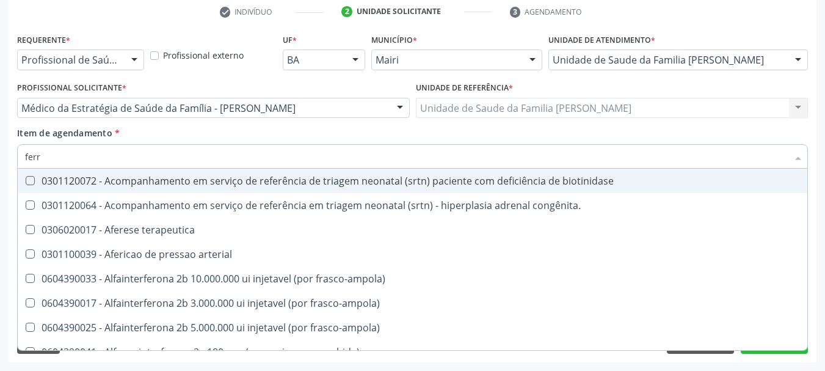
type input "ferro"
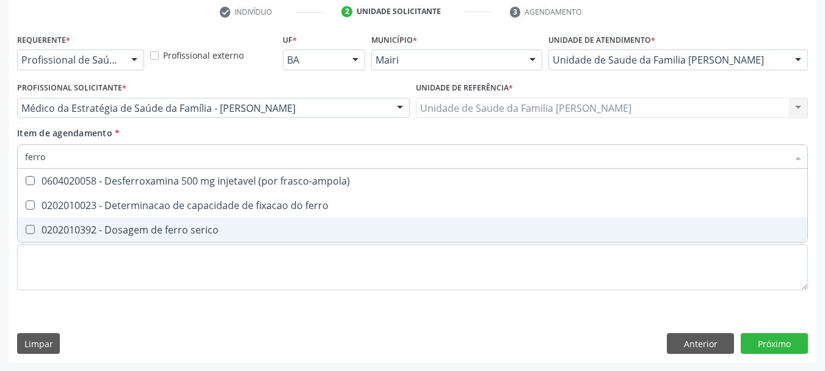
click at [188, 225] on div "0202010392 - Dosagem de ferro serico" at bounding box center [412, 230] width 775 height 10
checkbox serico "true"
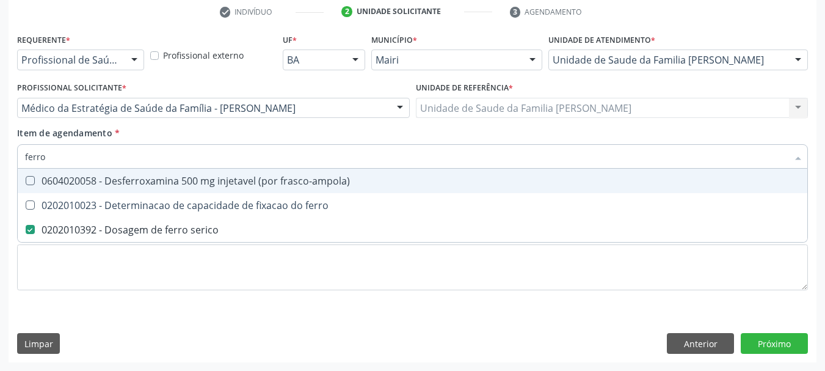
drag, startPoint x: 78, startPoint y: 152, endPoint x: 0, endPoint y: 150, distance: 78.2
click at [0, 150] on div "Acompanhamento Acompanhe a situação das marcações correntes e finalizadas Relat…" at bounding box center [412, 102] width 825 height 538
type input "f"
checkbox serico "false"
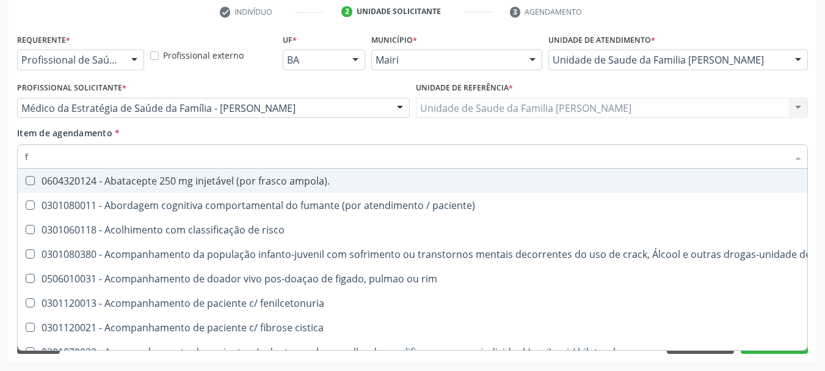
type input "fe"
checkbox c "true"
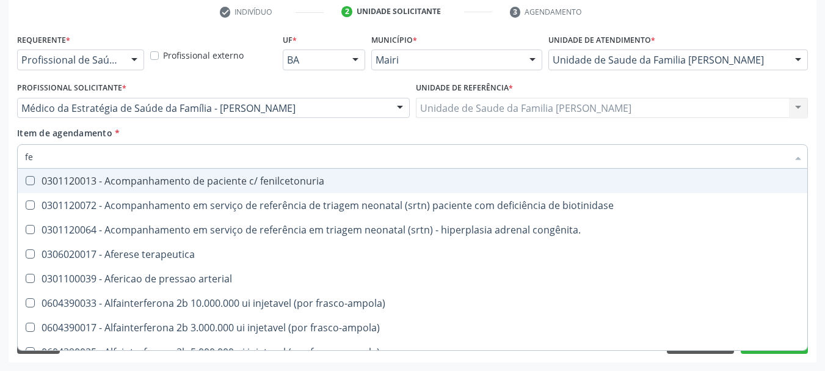
type input "fer"
checkbox joelho "true"
checkbox serico "false"
type input "ferr"
checkbox terapeutica "true"
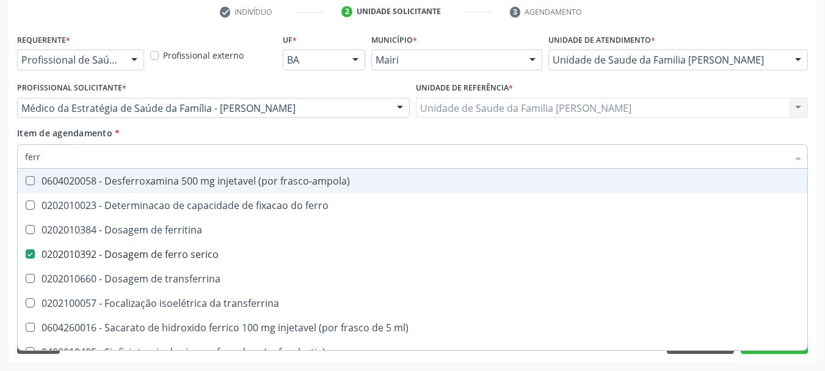
type input "ferri"
checkbox serico "false"
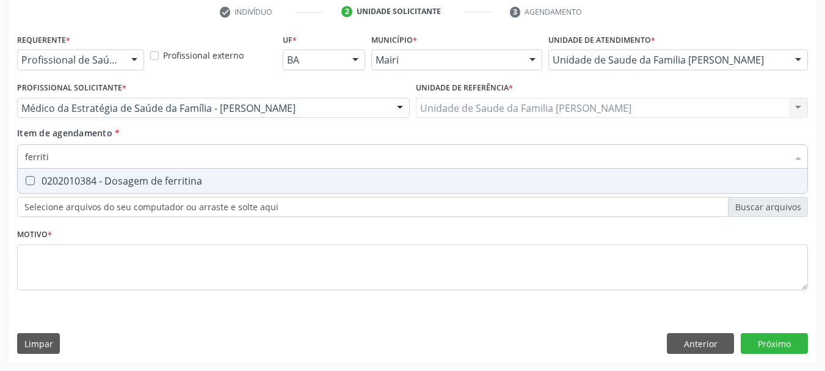
type input "ferritin"
click at [45, 178] on div "0202010384 - Dosagem de ferritina" at bounding box center [412, 181] width 775 height 10
checkbox ferritina "true"
drag, startPoint x: 54, startPoint y: 155, endPoint x: 0, endPoint y: 156, distance: 54.4
click at [0, 156] on div "Acompanhamento Acompanhe a situação das marcações correntes e finalizadas Relat…" at bounding box center [412, 102] width 825 height 538
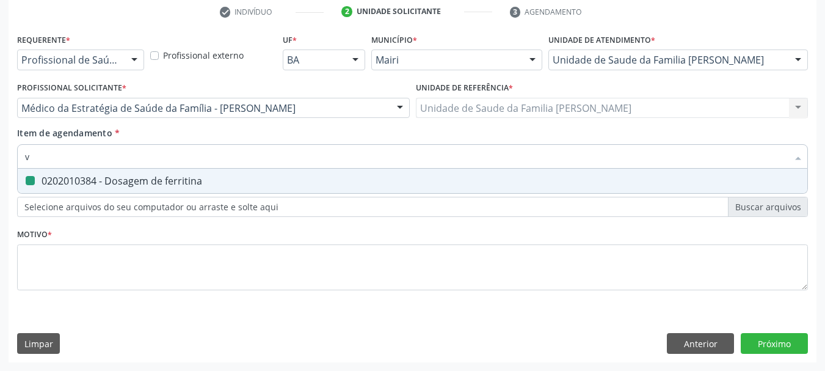
type input "vi"
checkbox ferritina "false"
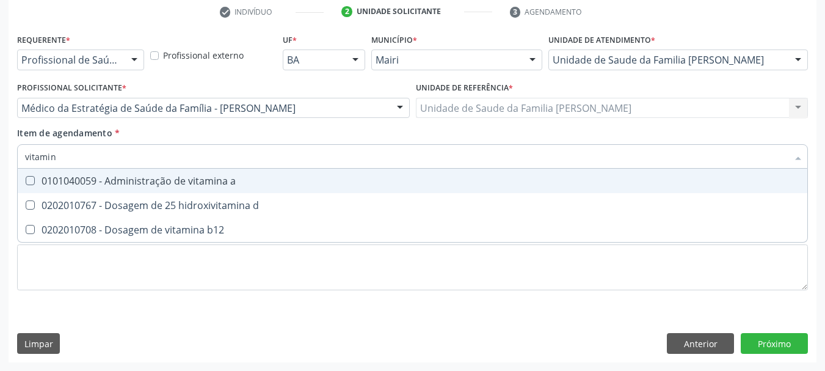
type input "vitamina"
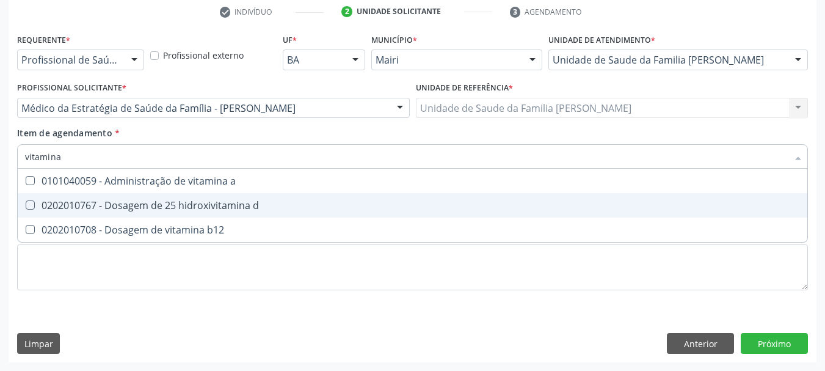
click at [71, 205] on div "0202010767 - Dosagem de 25 hidroxivitamina d" at bounding box center [412, 205] width 775 height 10
checkbox d "true"
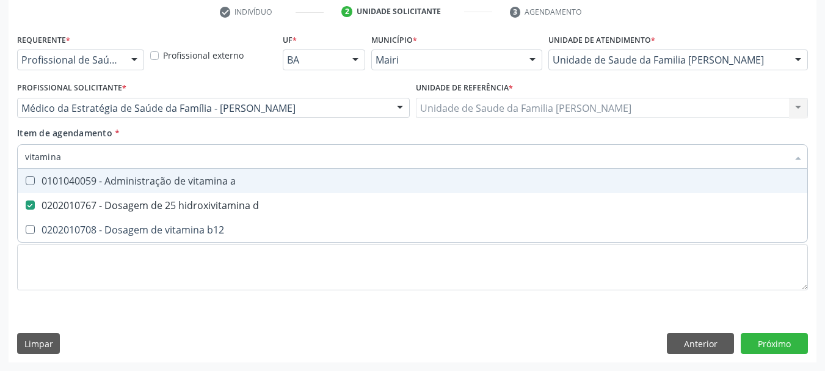
drag, startPoint x: 74, startPoint y: 158, endPoint x: 0, endPoint y: 164, distance: 74.2
click at [0, 164] on div "Acompanhamento Acompanhe a situação das marcações correntes e finalizadas Relat…" at bounding box center [412, 102] width 825 height 538
type input "vi"
checkbox d "false"
type input "vitami"
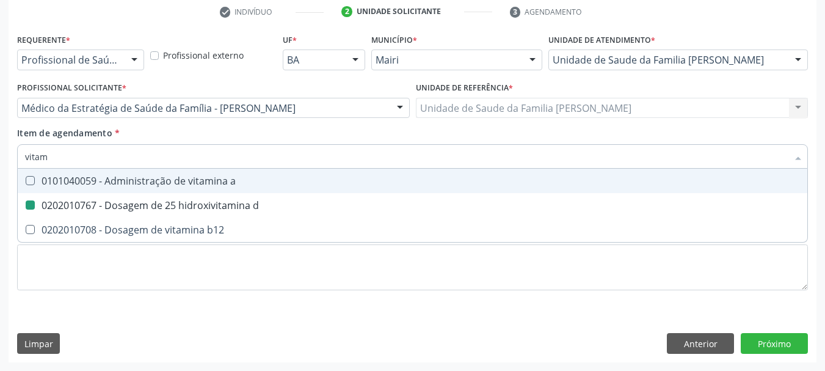
checkbox d "true"
type input "vitamina"
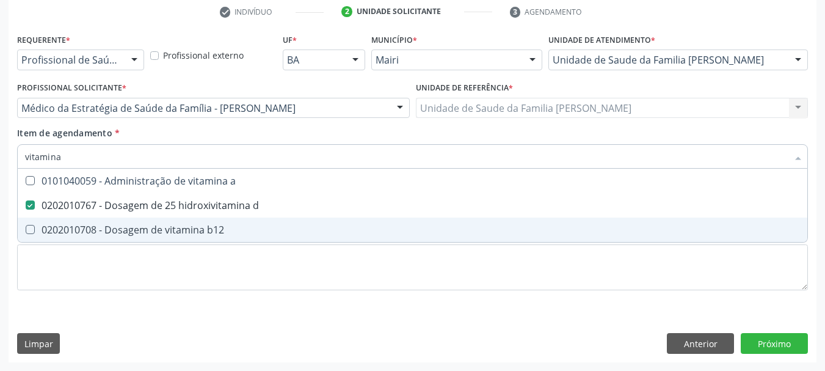
click at [68, 235] on div "0202010708 - Dosagem de vitamina b12" at bounding box center [412, 230] width 775 height 10
checkbox b12 "true"
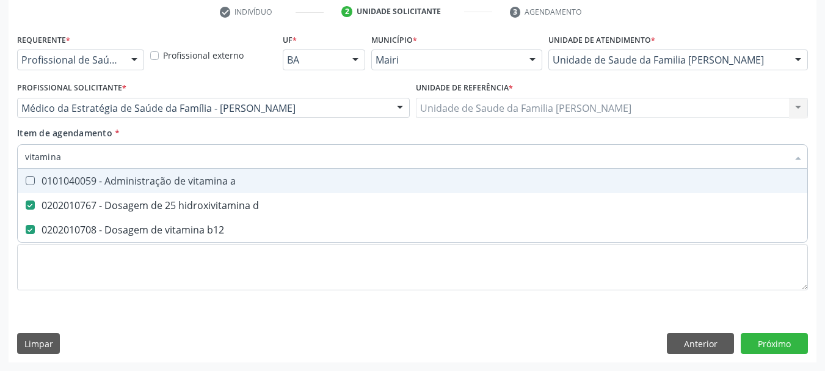
drag, startPoint x: 11, startPoint y: 159, endPoint x: 0, endPoint y: 166, distance: 12.9
click at [0, 166] on div "Acompanhamento Acompanhe a situação das marcações correntes e finalizadas Relat…" at bounding box center [412, 102] width 825 height 538
type input "z"
checkbox d "false"
checkbox b12 "false"
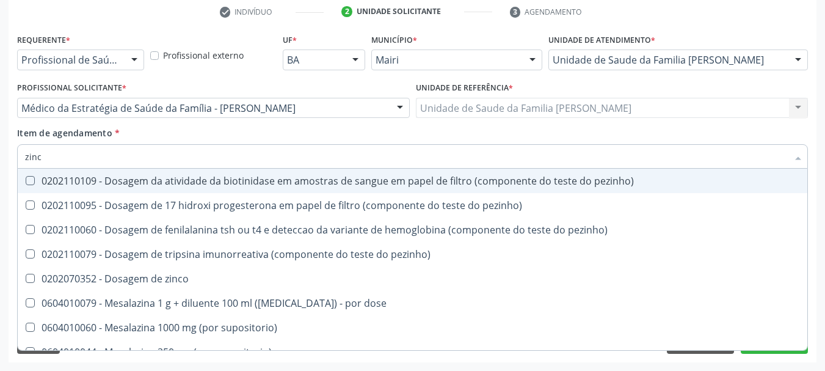
type input "zinco"
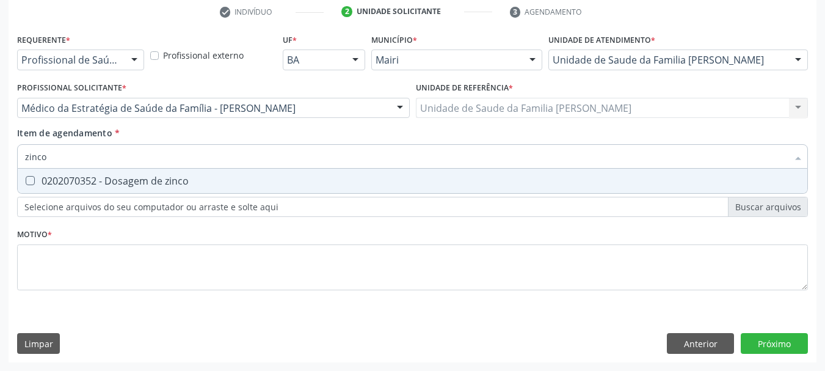
click at [33, 182] on zinco at bounding box center [30, 180] width 9 height 9
click at [26, 182] on zinco "checkbox" at bounding box center [22, 181] width 8 height 8
checkbox zinco "true"
drag, startPoint x: 60, startPoint y: 158, endPoint x: 0, endPoint y: 157, distance: 59.9
click at [0, 157] on div "Acompanhamento Acompanhe a situação das marcações correntes e finalizadas Relat…" at bounding box center [412, 102] width 825 height 538
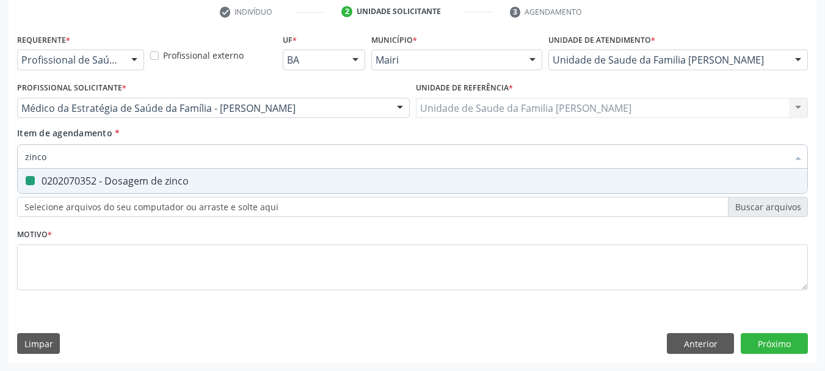
type input "s"
checkbox zinco "false"
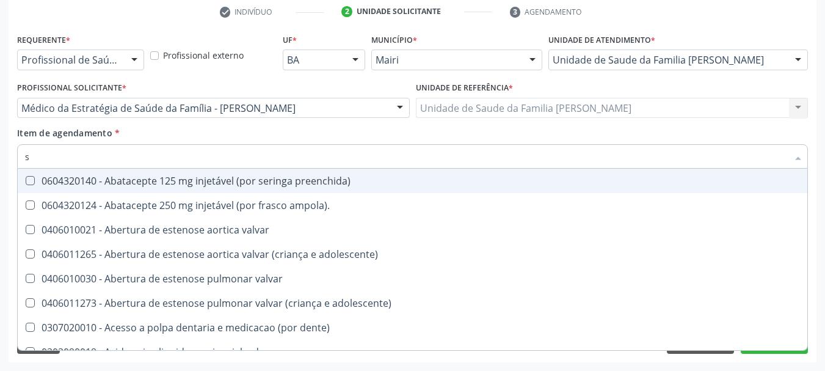
type input "se"
checkbox convencional\) "true"
checkbox d "false"
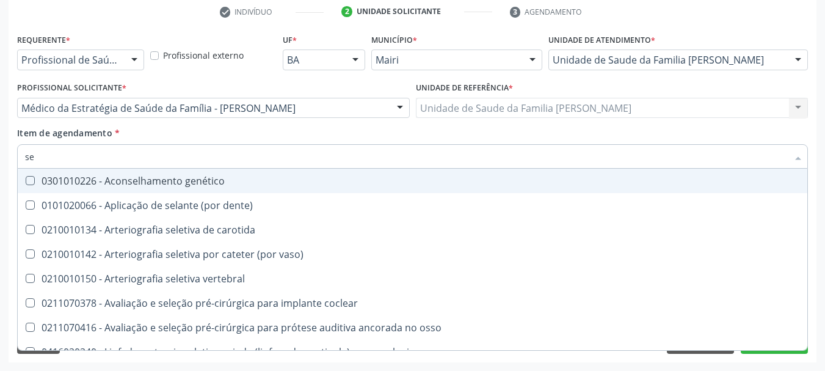
type input "s"
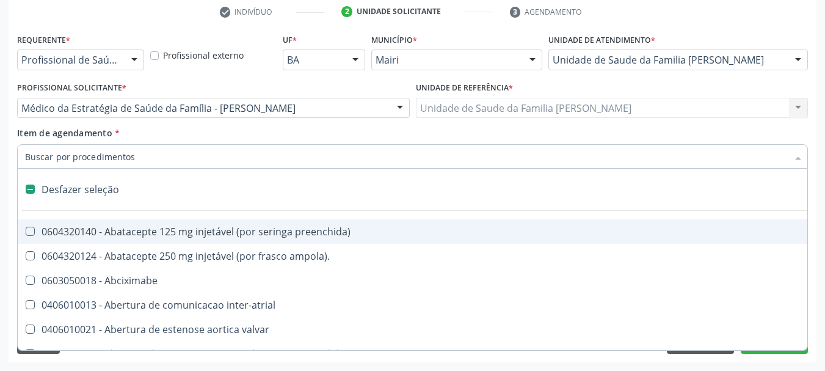
checkbox intermediario\) "false"
type input "s"
checkbox intermediario\) "true"
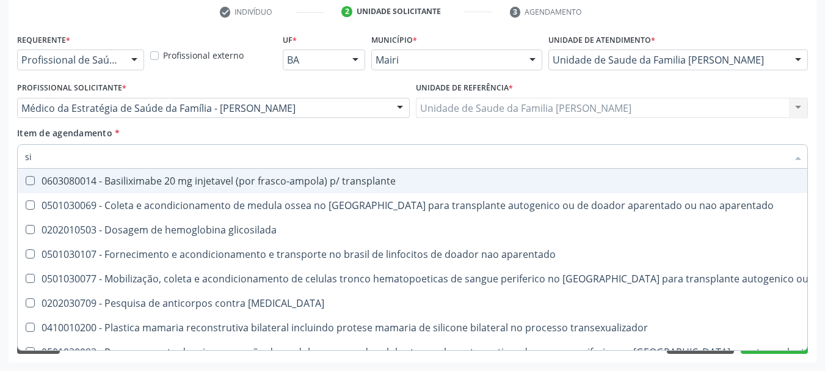
type input "s"
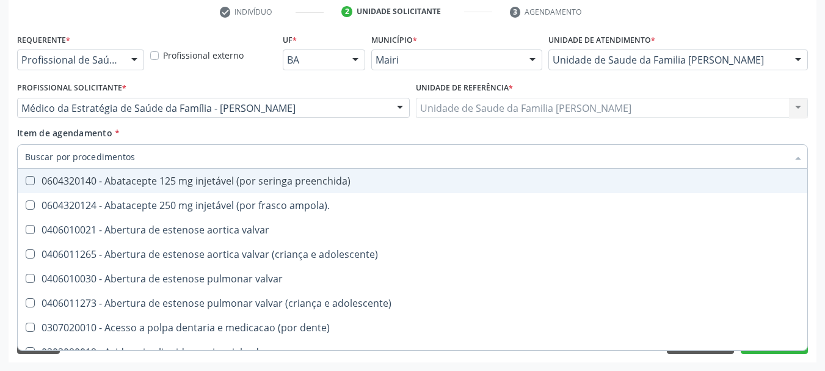
checkbox d "false"
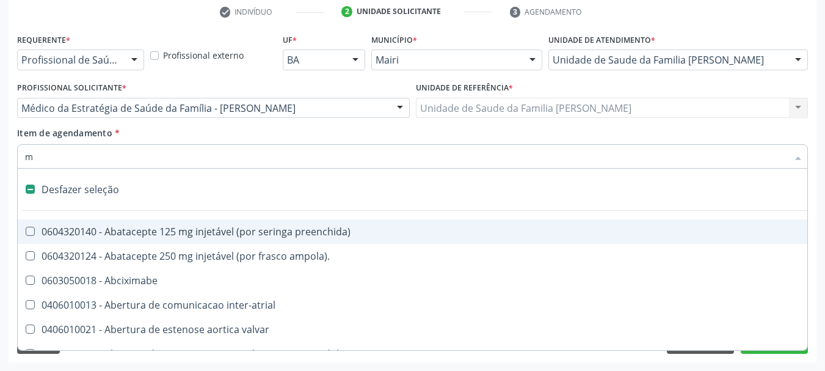
type input "ma"
checkbox hidrocefalia "false"
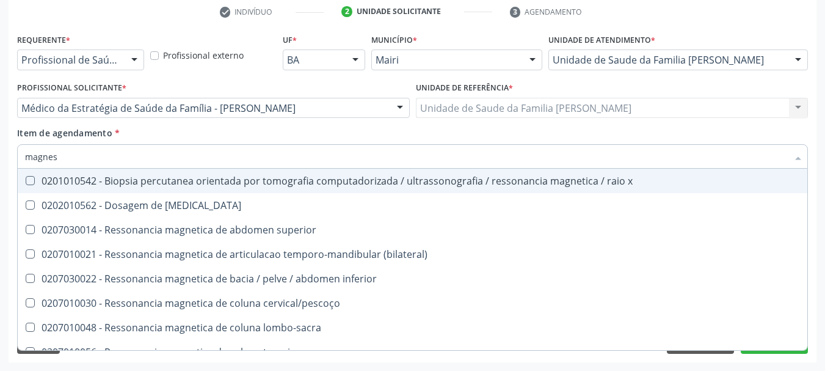
type input "magnesi"
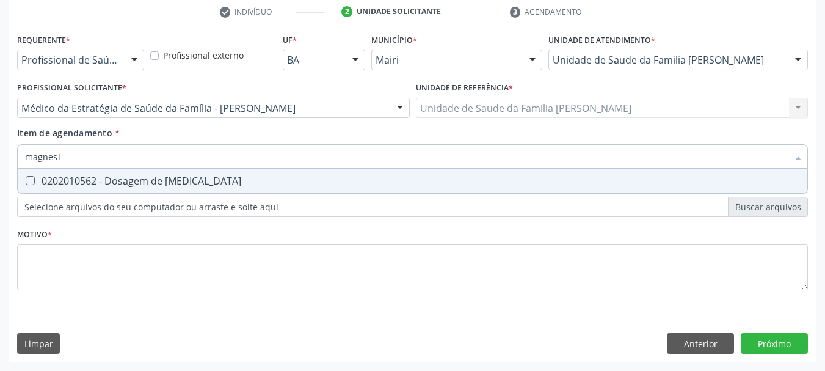
click at [79, 178] on div "0202010562 - Dosagem de [MEDICAL_DATA]" at bounding box center [412, 181] width 775 height 10
checkbox magnesio "true"
drag, startPoint x: 75, startPoint y: 156, endPoint x: 0, endPoint y: 157, distance: 75.1
click at [0, 157] on div "Acompanhamento Acompanhe a situação das marcações correntes e finalizadas Relat…" at bounding box center [412, 102] width 825 height 538
type input "t"
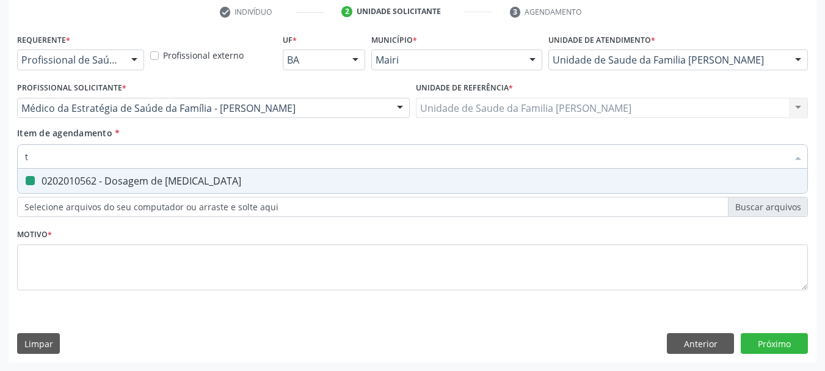
checkbox magnesio "false"
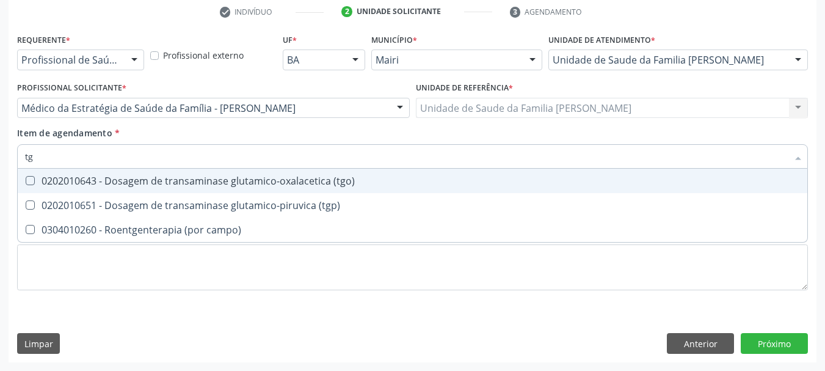
type input "tgo"
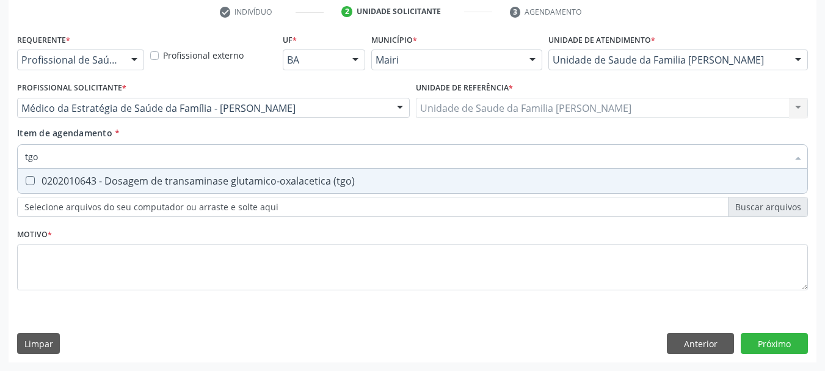
click at [60, 186] on div "0202010643 - Dosagem de transaminase glutamico-oxalacetica (tgo)" at bounding box center [412, 181] width 775 height 10
checkbox \(tgo\) "true"
click at [0, 178] on div "Acompanhamento Acompanhe a situação das marcações correntes e finalizadas Relat…" at bounding box center [412, 102] width 825 height 538
type input "tg"
checkbox \(tgo\) "true"
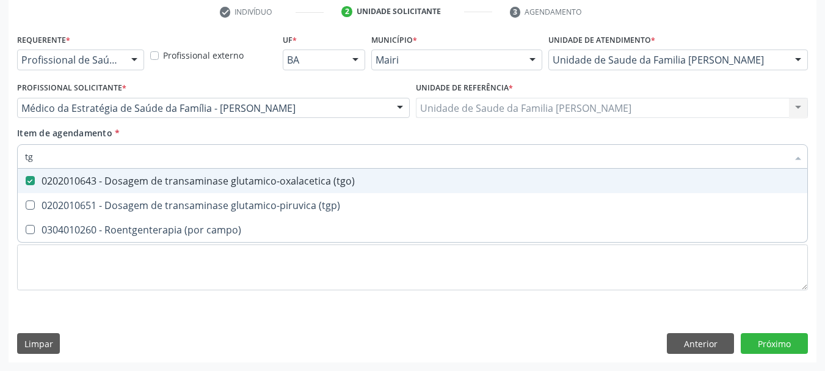
type input "tgp"
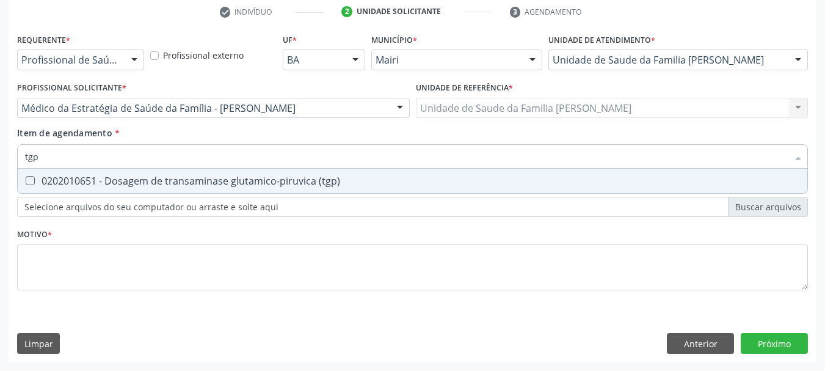
click at [51, 180] on div "0202010651 - Dosagem de transaminase glutamico-piruvica (tgp)" at bounding box center [412, 181] width 775 height 10
checkbox \(tgp\) "true"
drag, startPoint x: 50, startPoint y: 162, endPoint x: 0, endPoint y: 169, distance: 50.6
click at [0, 169] on div "Acompanhamento Acompanhe a situação das marcações correntes e finalizadas Relat…" at bounding box center [412, 102] width 825 height 538
type input "g"
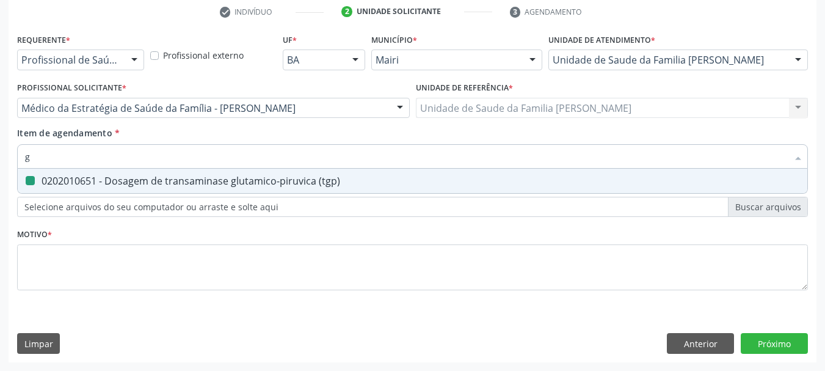
checkbox \(tgp\) "false"
type input "gama gt"
click at [35, 176] on div "0202010465 - Dosagem de gama-glutamil-transferase (gama gt)" at bounding box center [412, 181] width 775 height 10
checkbox gt\) "true"
drag, startPoint x: 71, startPoint y: 155, endPoint x: 0, endPoint y: 161, distance: 71.1
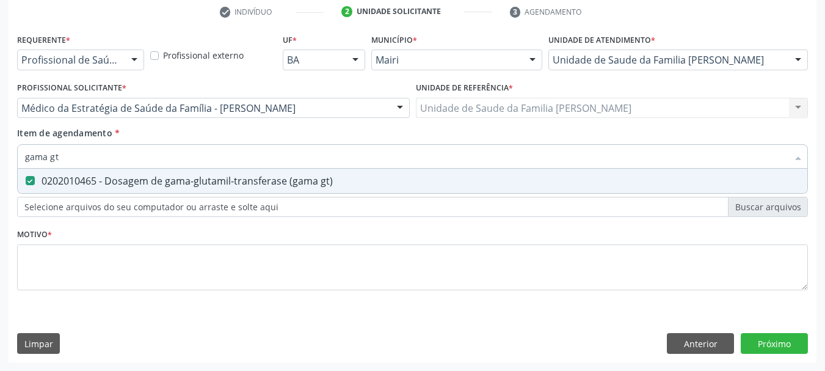
click at [0, 161] on div "Acompanhamento Acompanhe a situação das marcações correntes e finalizadas Relat…" at bounding box center [412, 102] width 825 height 538
checkbox gt\) "false"
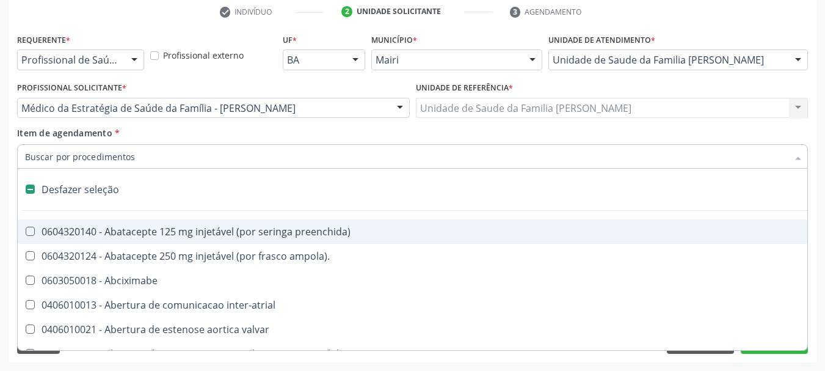
click at [6, 163] on div "Acompanhamento Acompanhe a situação das marcações correntes e finalizadas Relat…" at bounding box center [412, 102] width 825 height 538
checkbox ampola\)\ "true"
checkbox Abciximabe "true"
checkbox inter-atrial "true"
checkbox valvar "true"
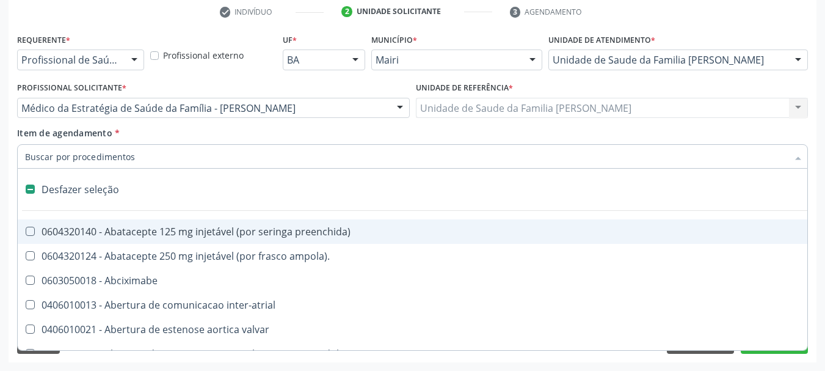
checkbox adolescente\) "true"
checkbox valvar "true"
checkbox adolescente\) "true"
checkbox paciente\) "true"
checkbox dente\) "true"
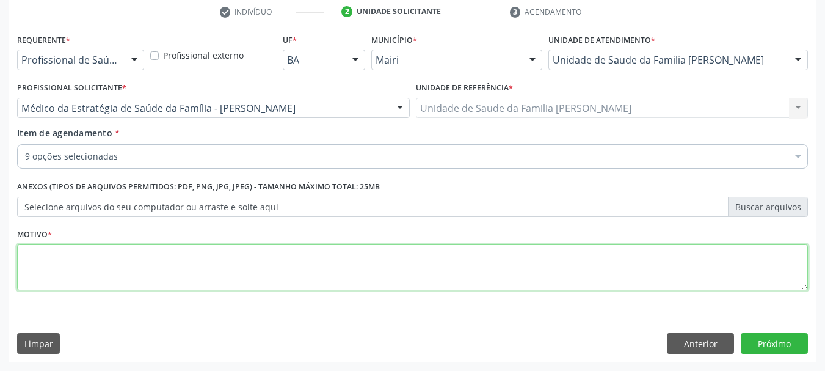
click at [89, 259] on textarea at bounding box center [412, 267] width 791 height 46
type textarea "Avaliação."
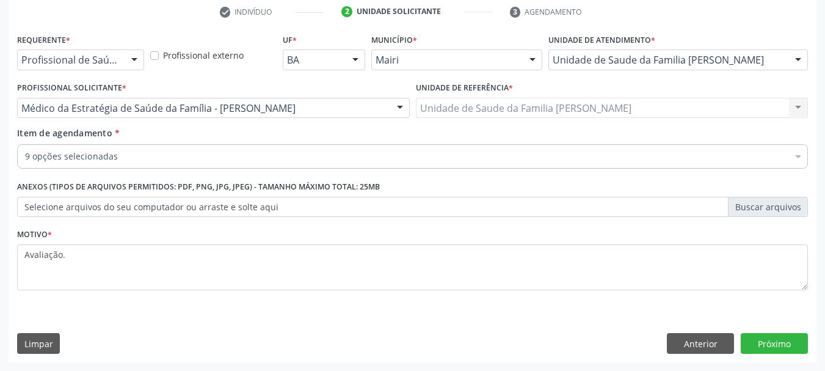
click at [768, 332] on div "Requerente * Profissional de Saúde Profissional de Saúde Paciente Nenhum result…" at bounding box center [413, 197] width 808 height 332
click at [768, 333] on button "Próximo" at bounding box center [774, 343] width 67 height 21
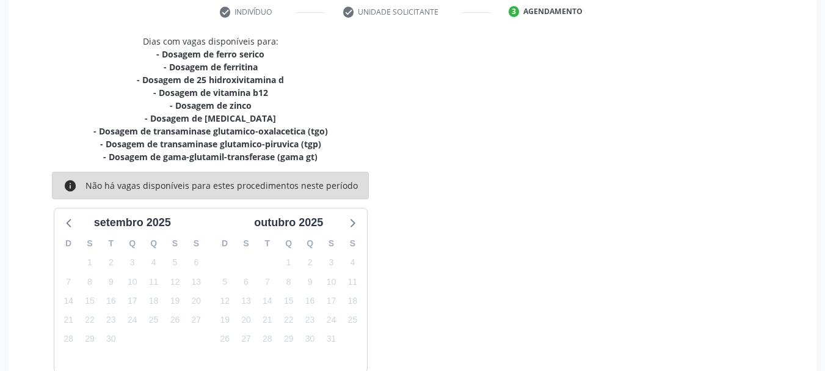
scroll to position [299, 0]
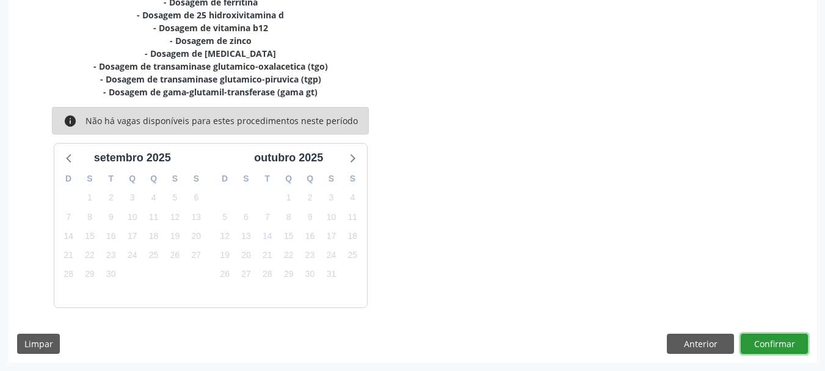
click at [774, 343] on button "Confirmar" at bounding box center [774, 344] width 67 height 21
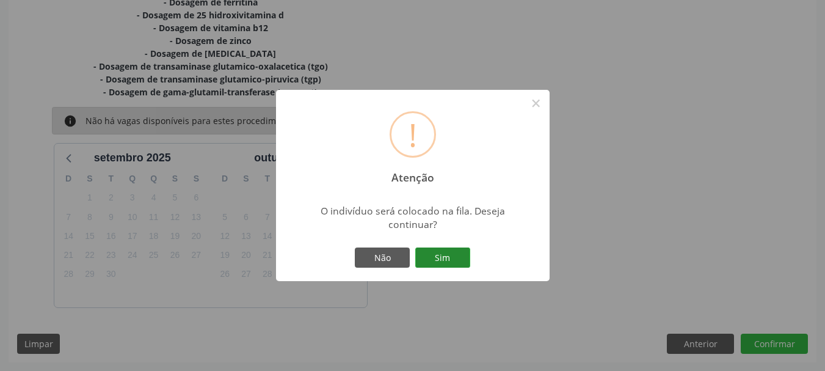
click at [456, 263] on button "Sim" at bounding box center [442, 257] width 55 height 21
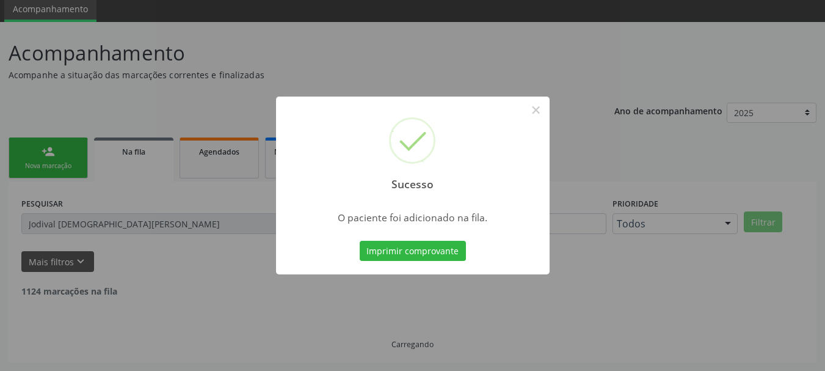
scroll to position [32, 0]
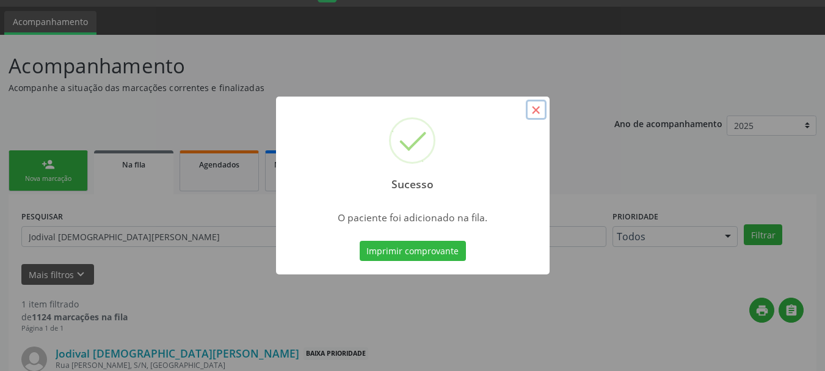
click at [535, 112] on button "×" at bounding box center [536, 110] width 21 height 21
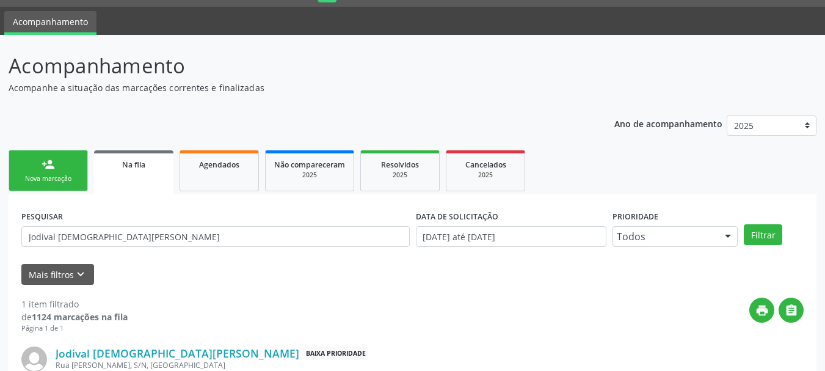
click at [535, 112] on div "Ano de acompanhamento 2025 2024 2023 2022 2021 2020 2019 person_add Nova marcaç…" at bounding box center [413, 281] width 808 height 349
